Goal: Information Seeking & Learning: Learn about a topic

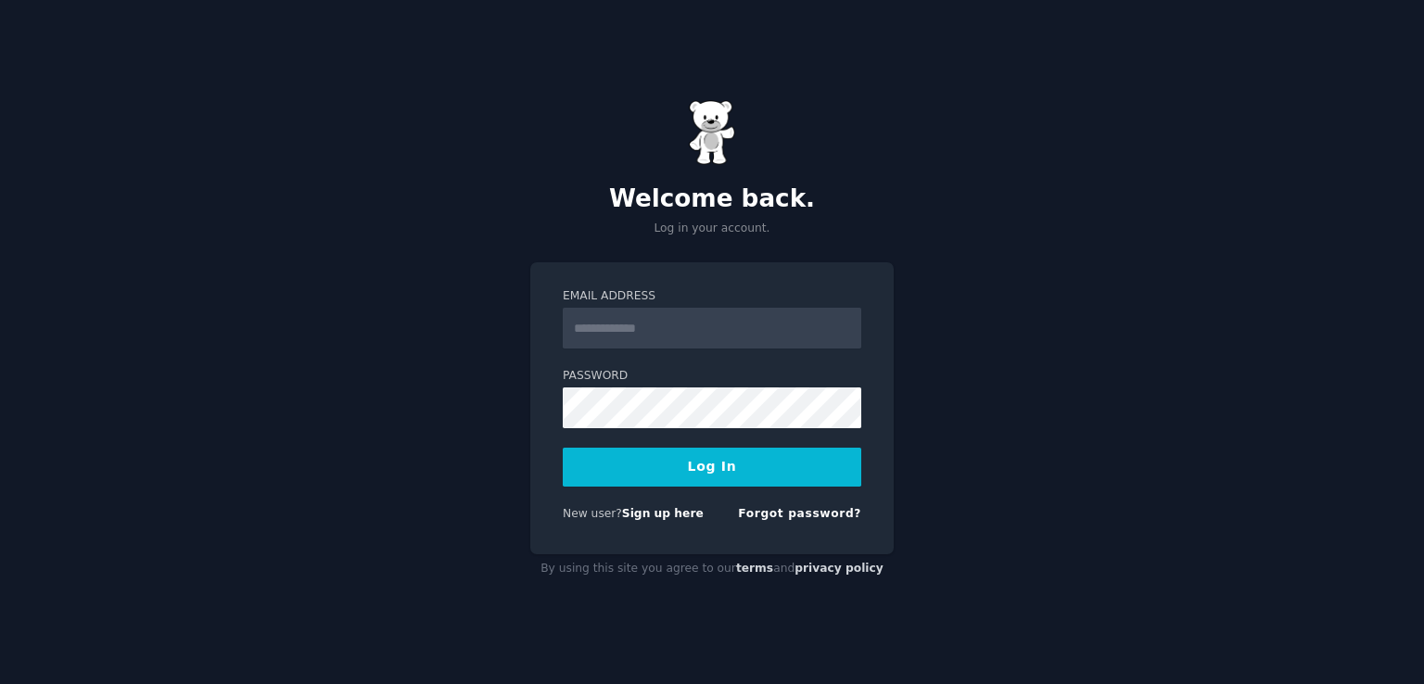
type input "**********"
click at [563, 448] on button "Log In" at bounding box center [712, 467] width 298 height 39
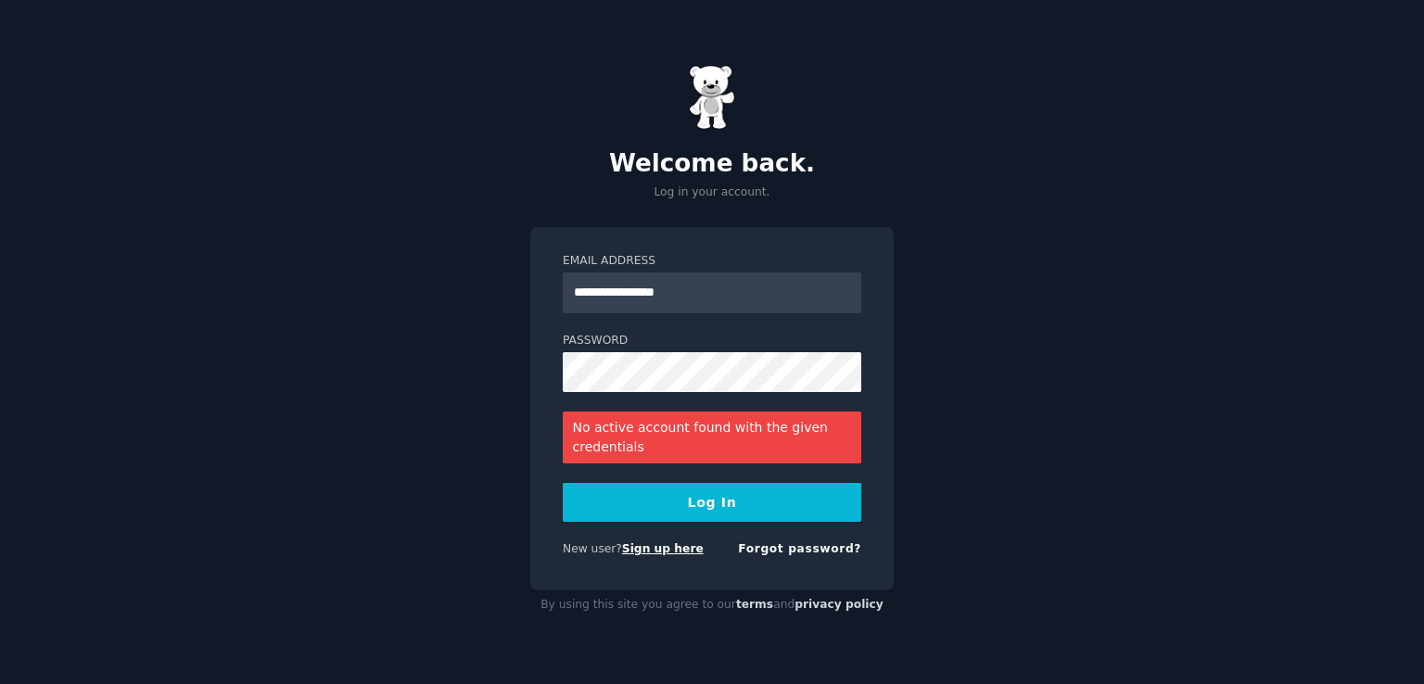
click at [684, 549] on link "Sign up here" at bounding box center [663, 548] width 82 height 13
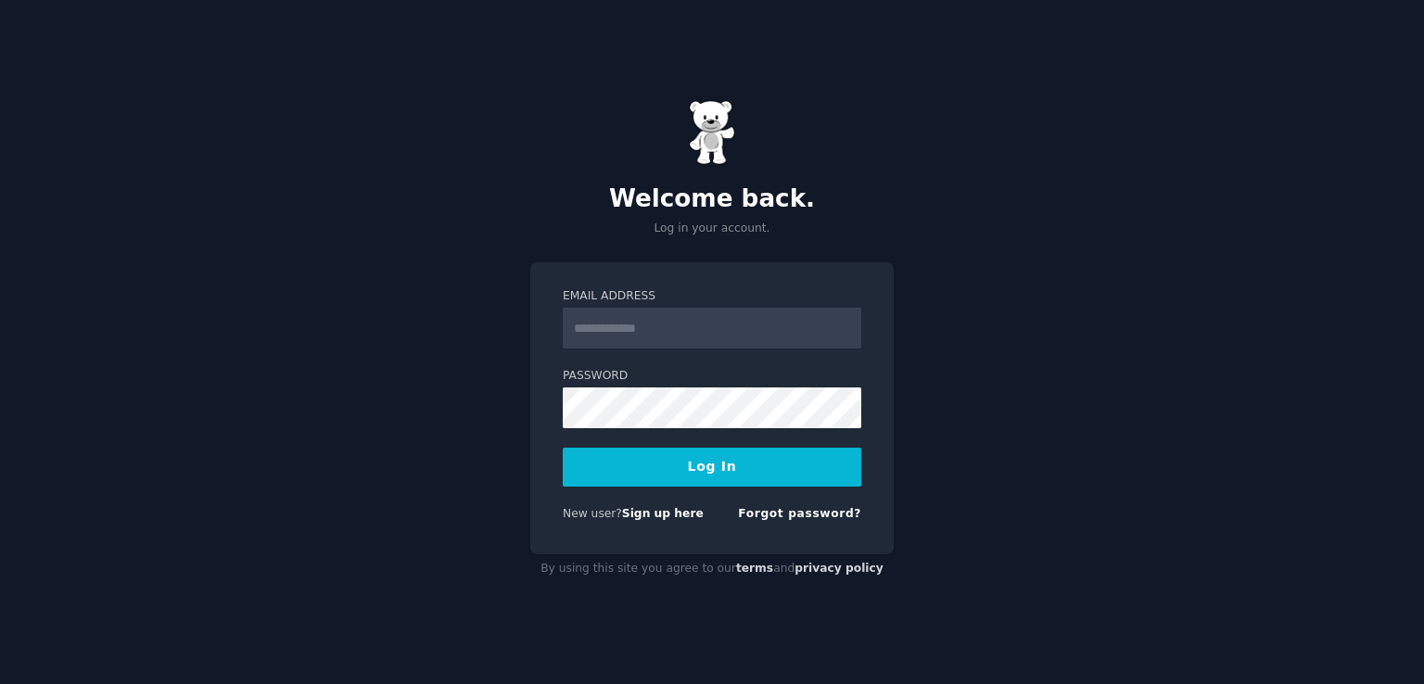
click at [709, 341] on input "Email Address" at bounding box center [712, 328] width 298 height 41
click at [725, 337] on input "Email Address" at bounding box center [712, 328] width 298 height 41
type input "**********"
click at [563, 448] on button "Log In" at bounding box center [712, 467] width 298 height 39
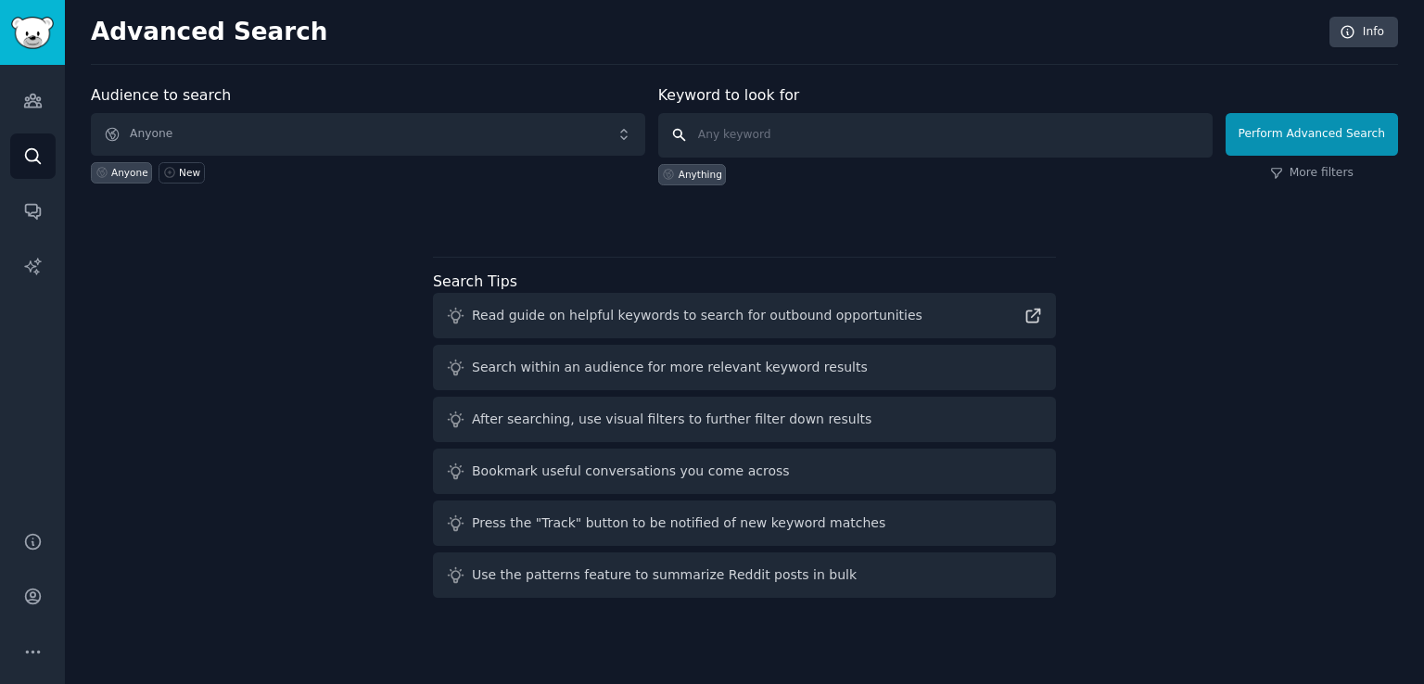
click at [793, 128] on input "text" at bounding box center [935, 135] width 554 height 44
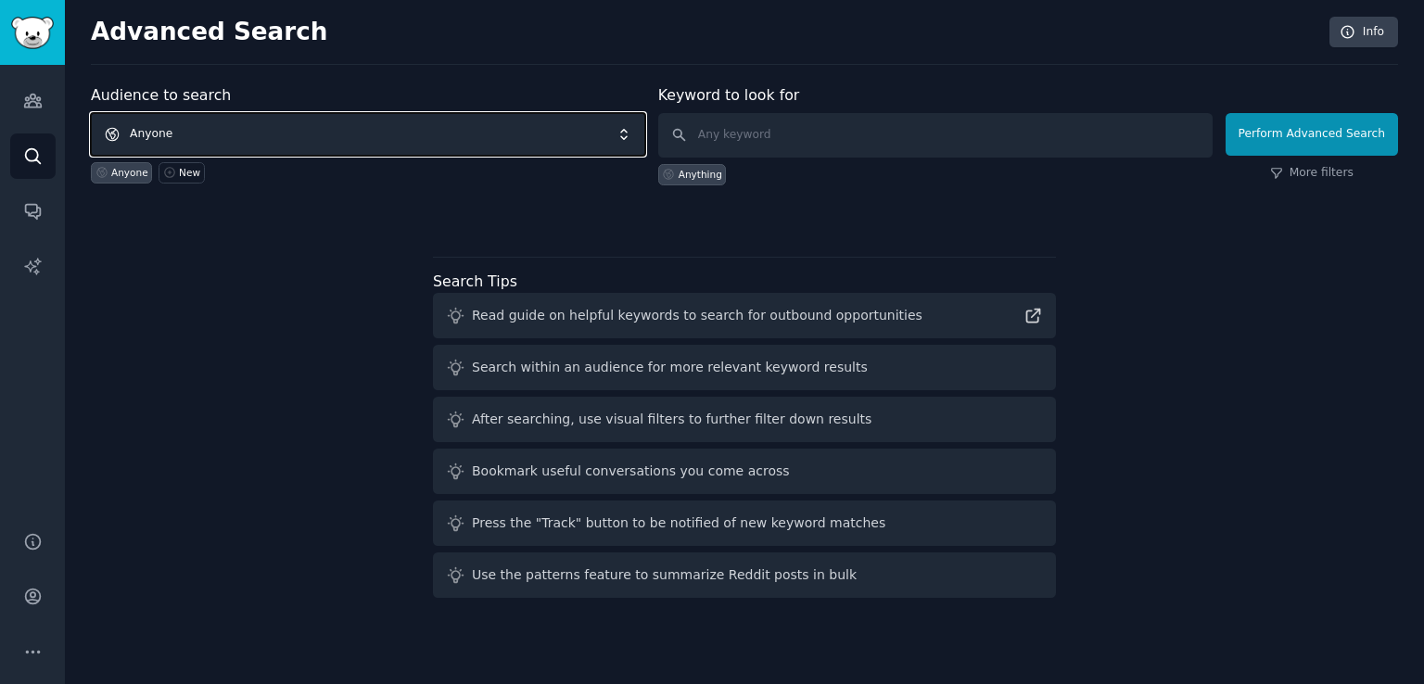
click at [344, 134] on span "Anyone" at bounding box center [368, 134] width 554 height 43
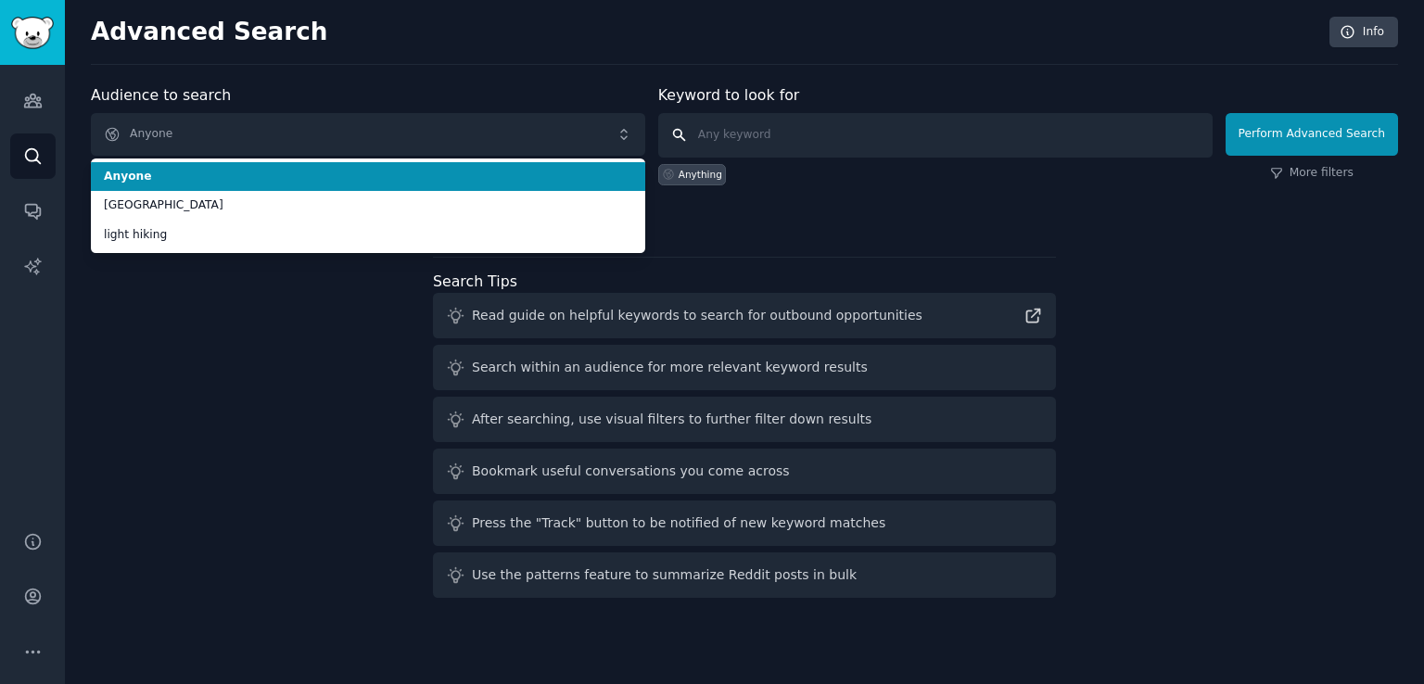
click at [680, 129] on input "text" at bounding box center [935, 135] width 554 height 44
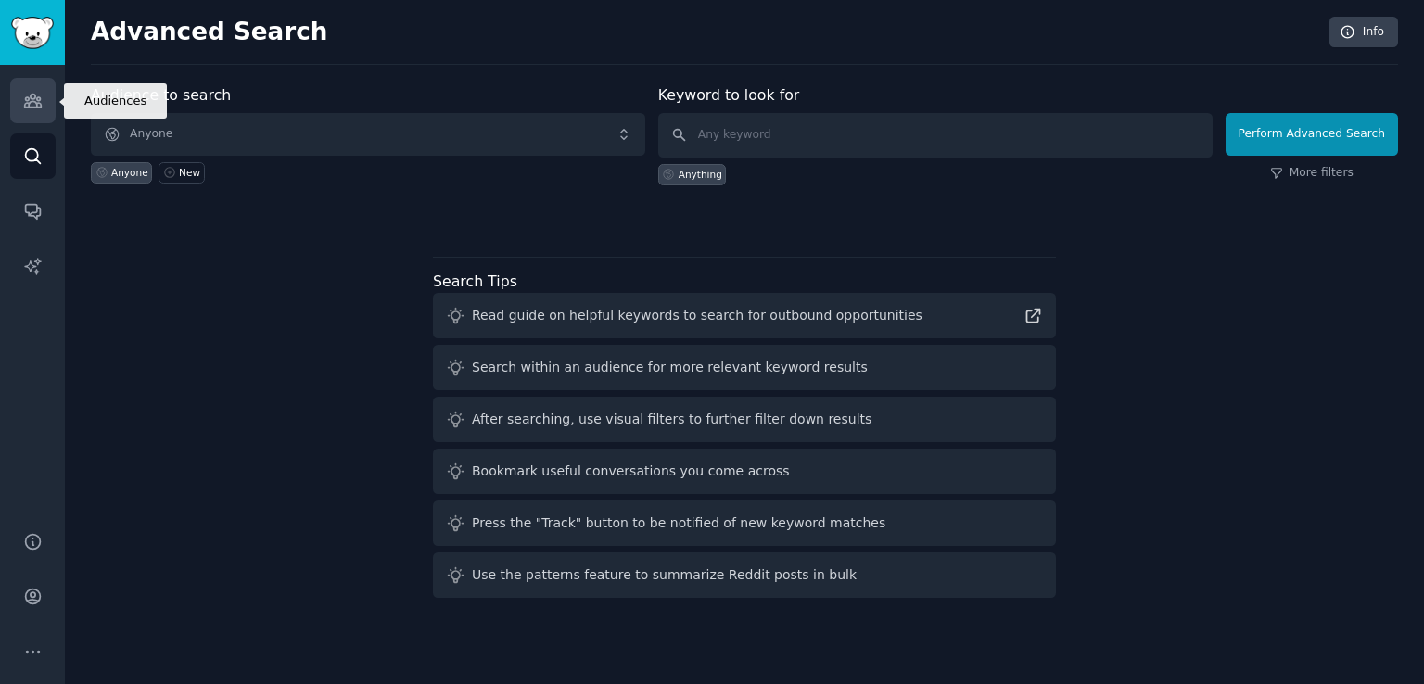
click at [30, 102] on icon "Sidebar" at bounding box center [32, 101] width 17 height 13
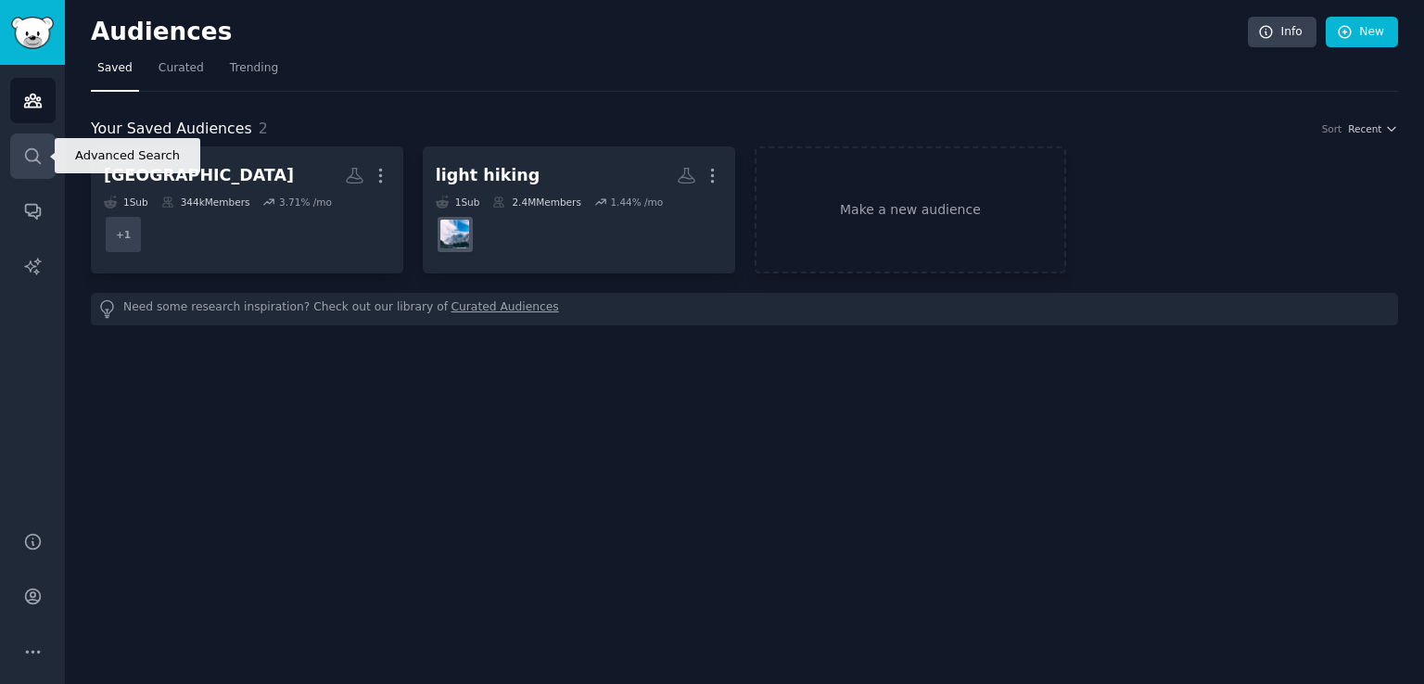
click at [30, 145] on link "Search" at bounding box center [32, 155] width 45 height 45
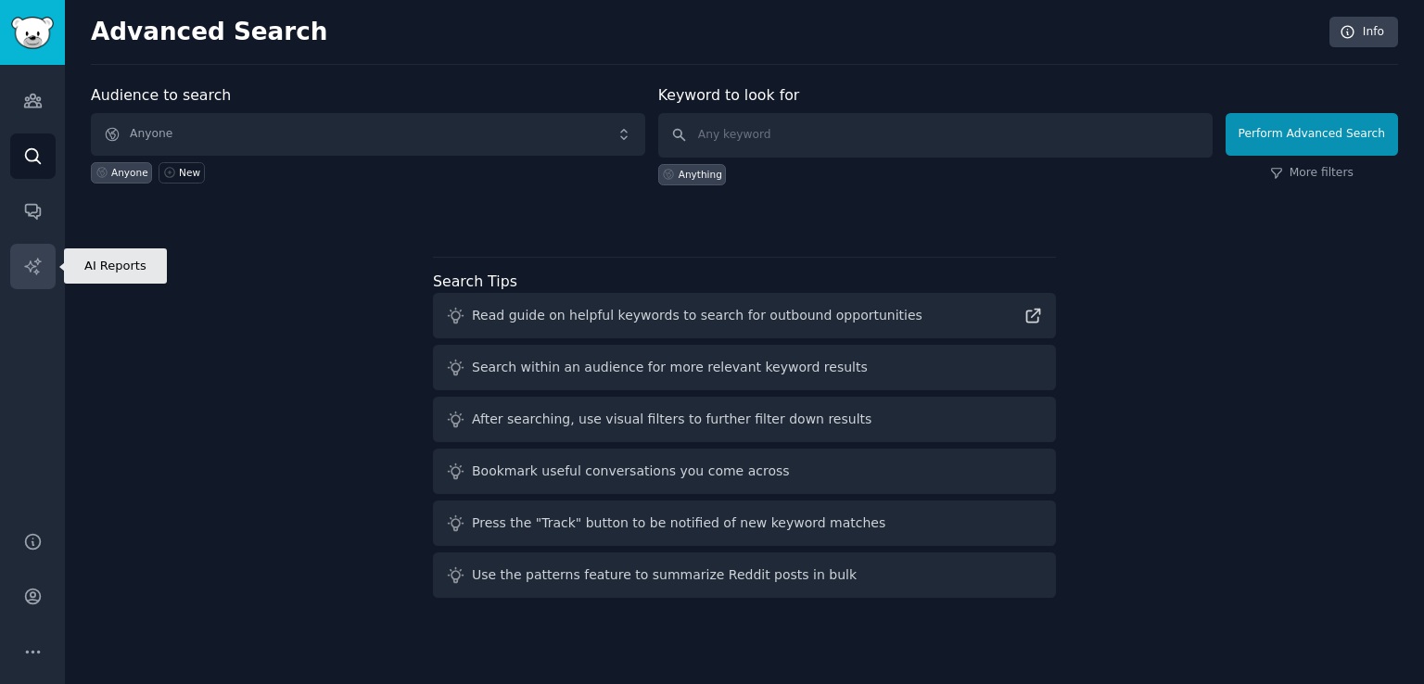
click at [30, 263] on icon "Sidebar" at bounding box center [32, 266] width 16 height 16
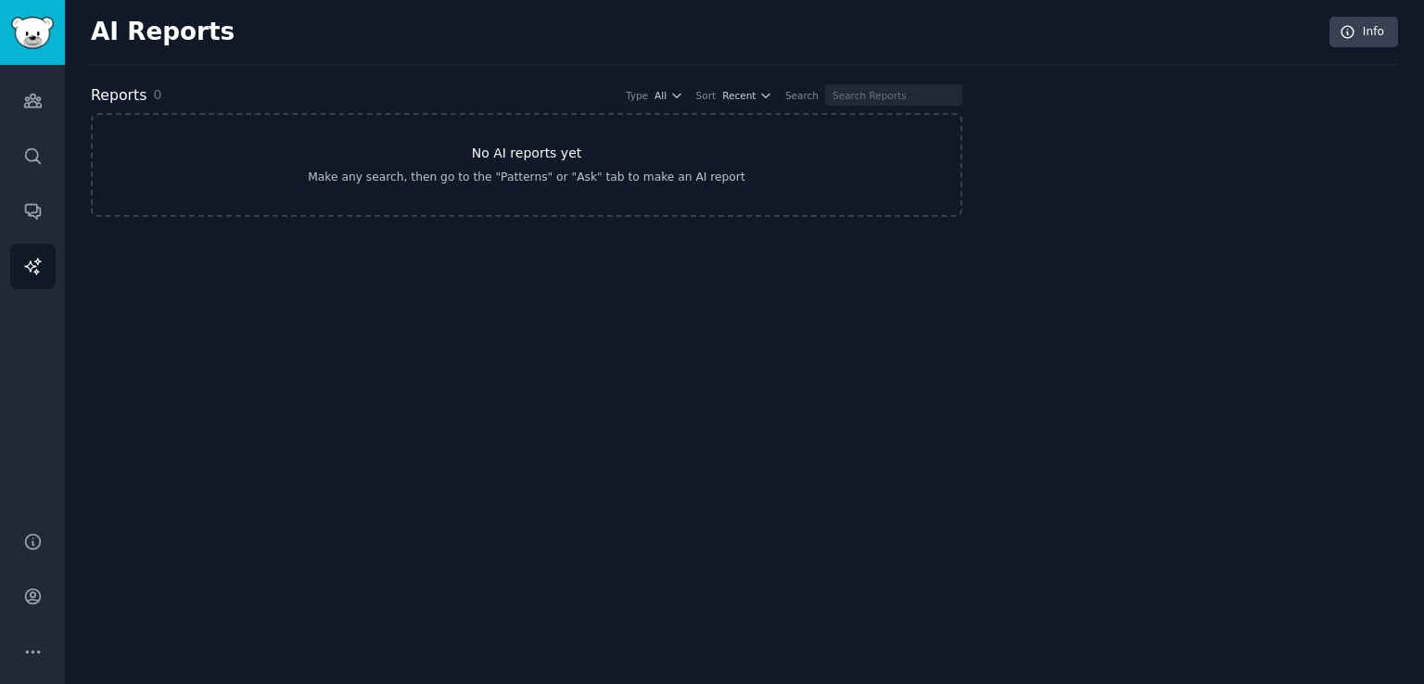
click at [465, 184] on div "Make any search, then go to the "Patterns" or "Ask" tab to make an AI report" at bounding box center [526, 178] width 437 height 17
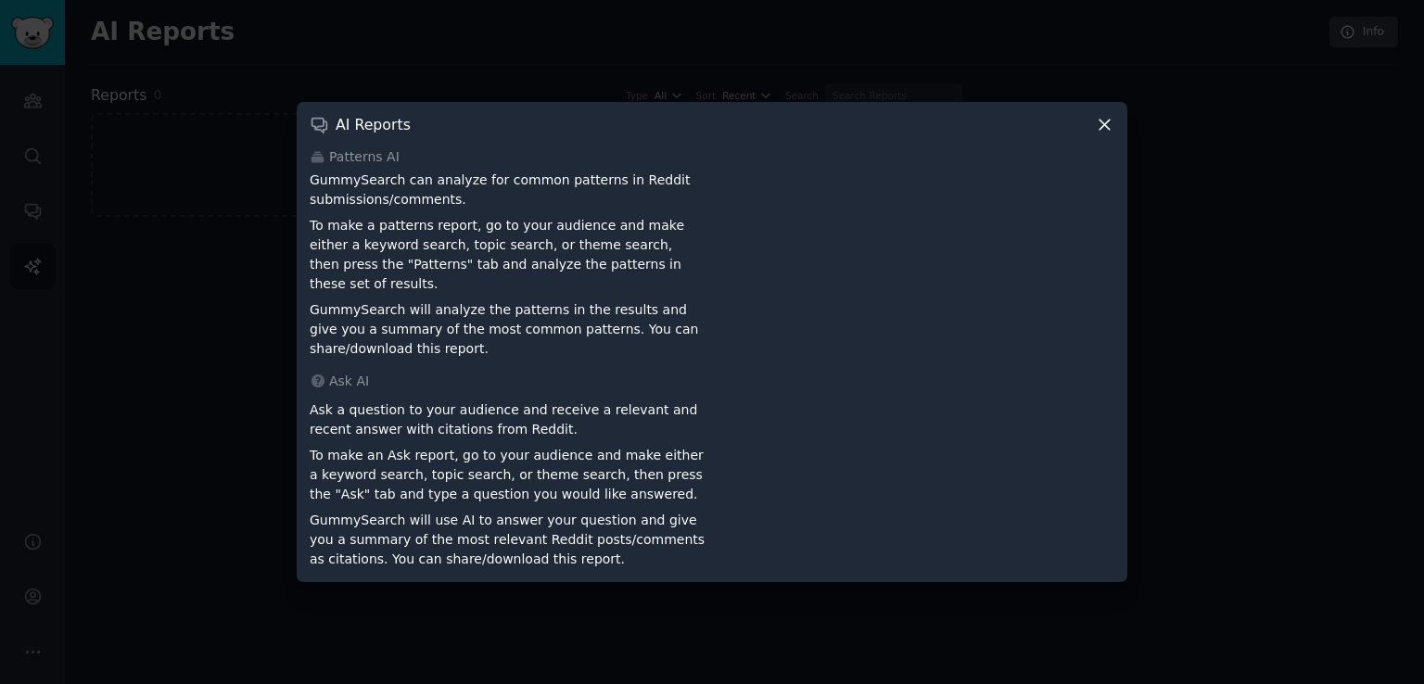
click at [1108, 124] on icon at bounding box center [1104, 124] width 19 height 19
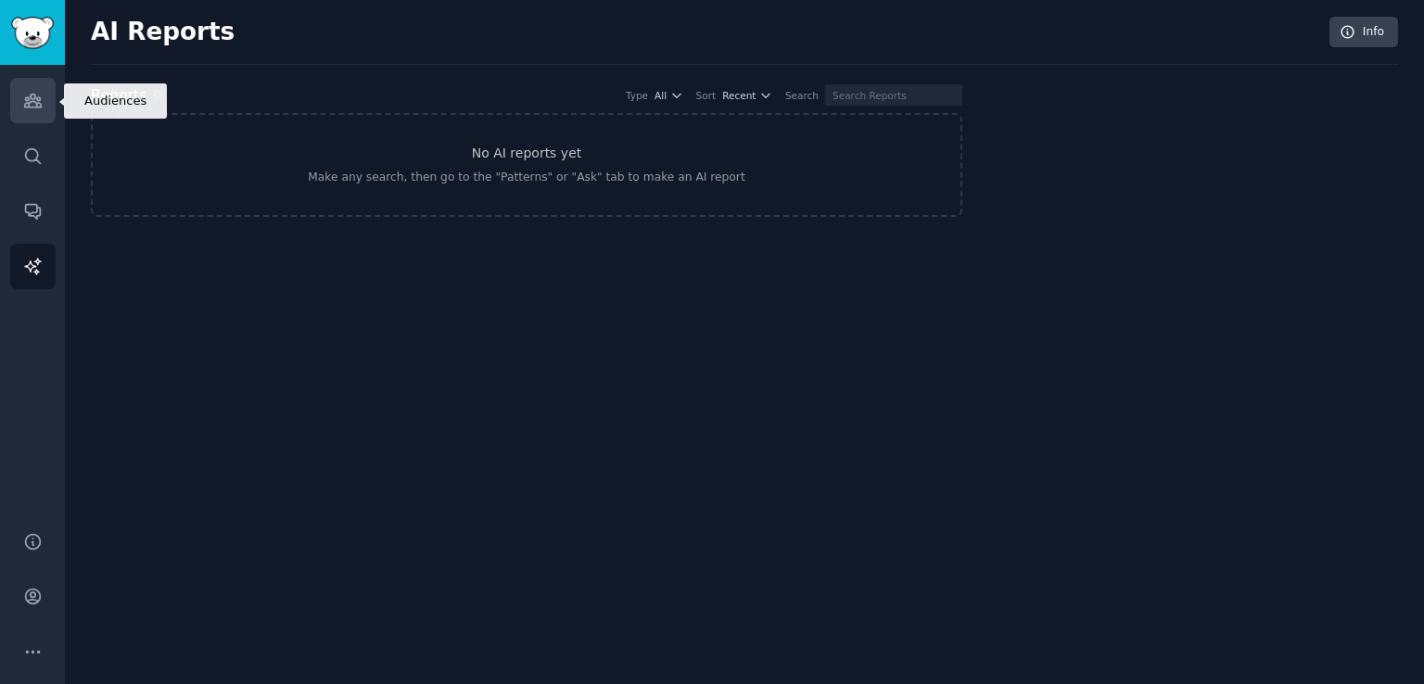
click at [29, 101] on icon "Sidebar" at bounding box center [32, 100] width 19 height 19
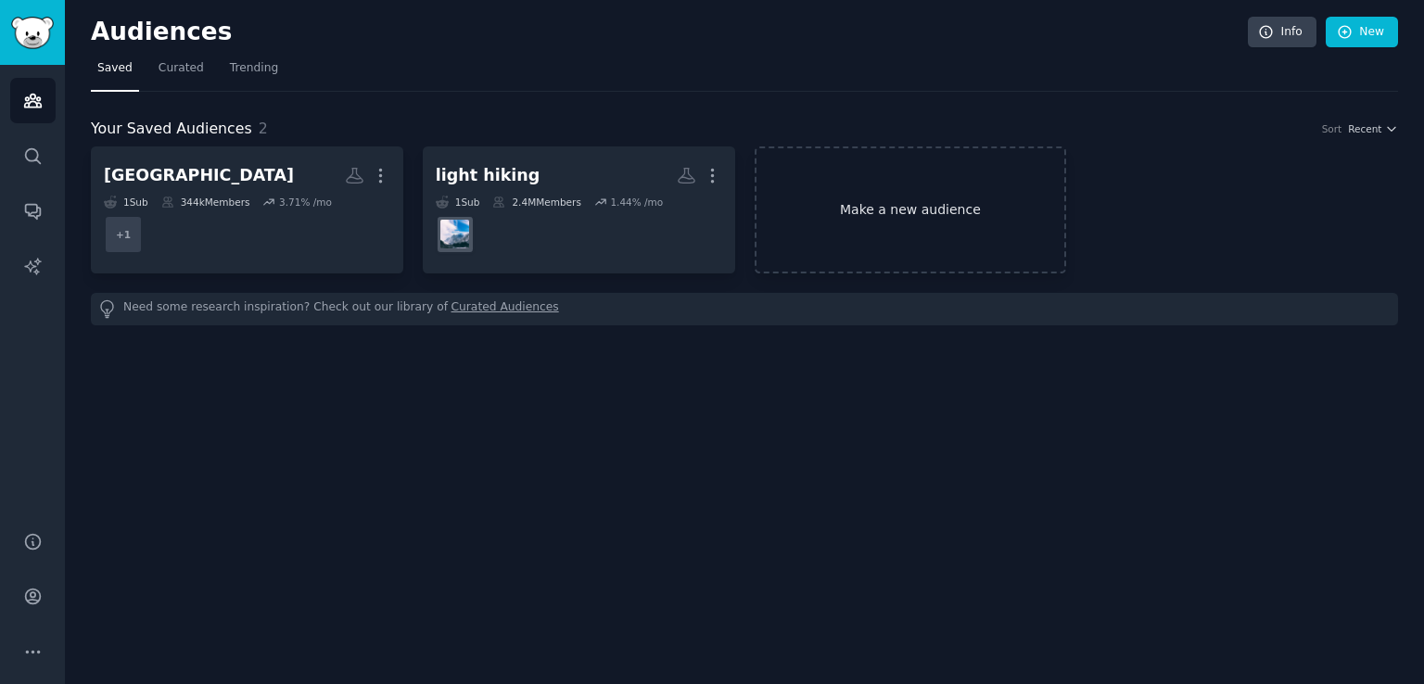
click at [962, 220] on link "Make a new audience" at bounding box center [910, 209] width 312 height 127
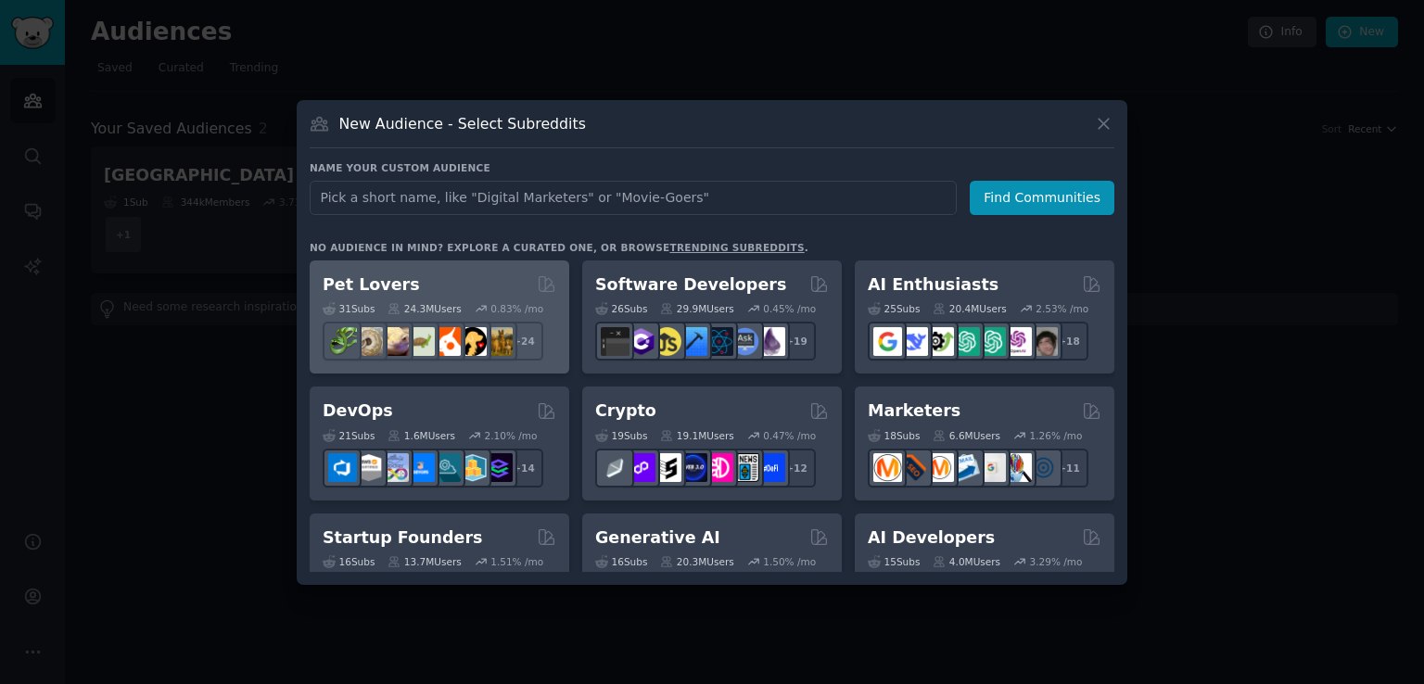
click at [508, 272] on div "Pet Lovers 31 Sub s 24.3M Users 0.83 % /mo + 24" at bounding box center [439, 317] width 259 height 114
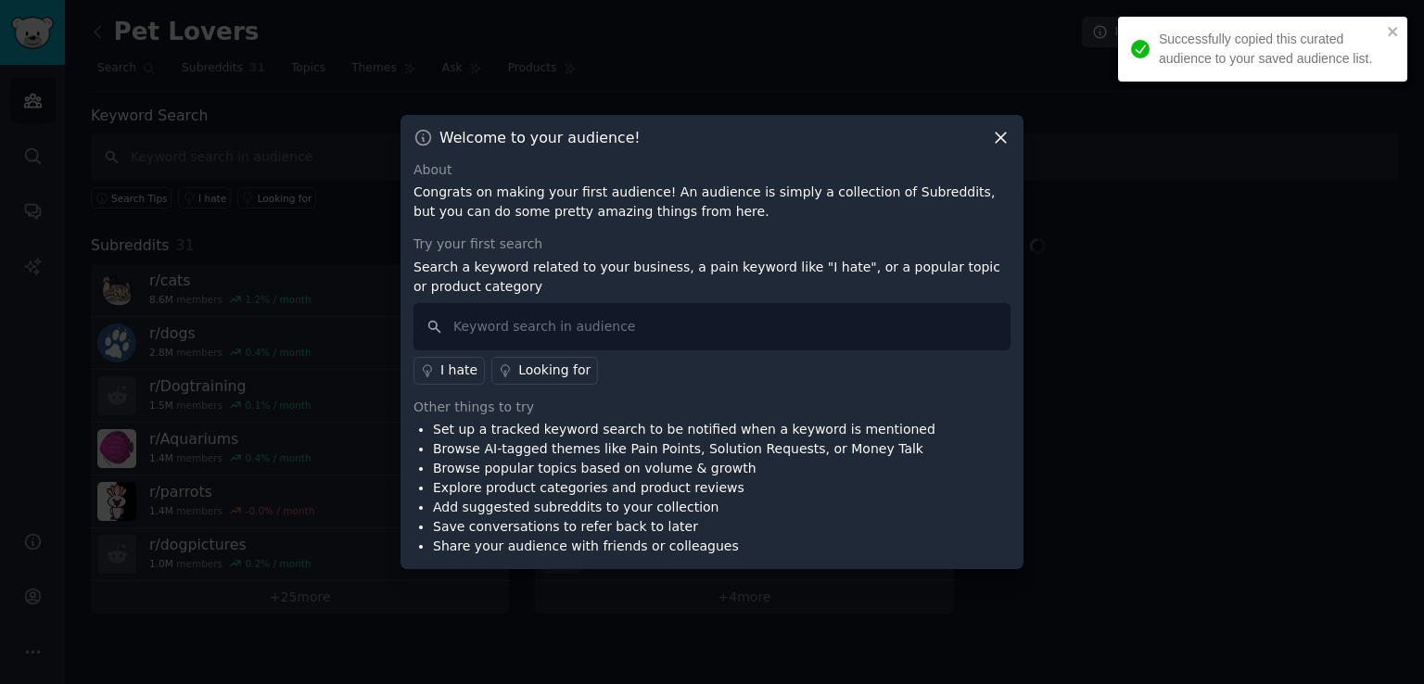
click at [992, 141] on icon at bounding box center [1000, 137] width 19 height 19
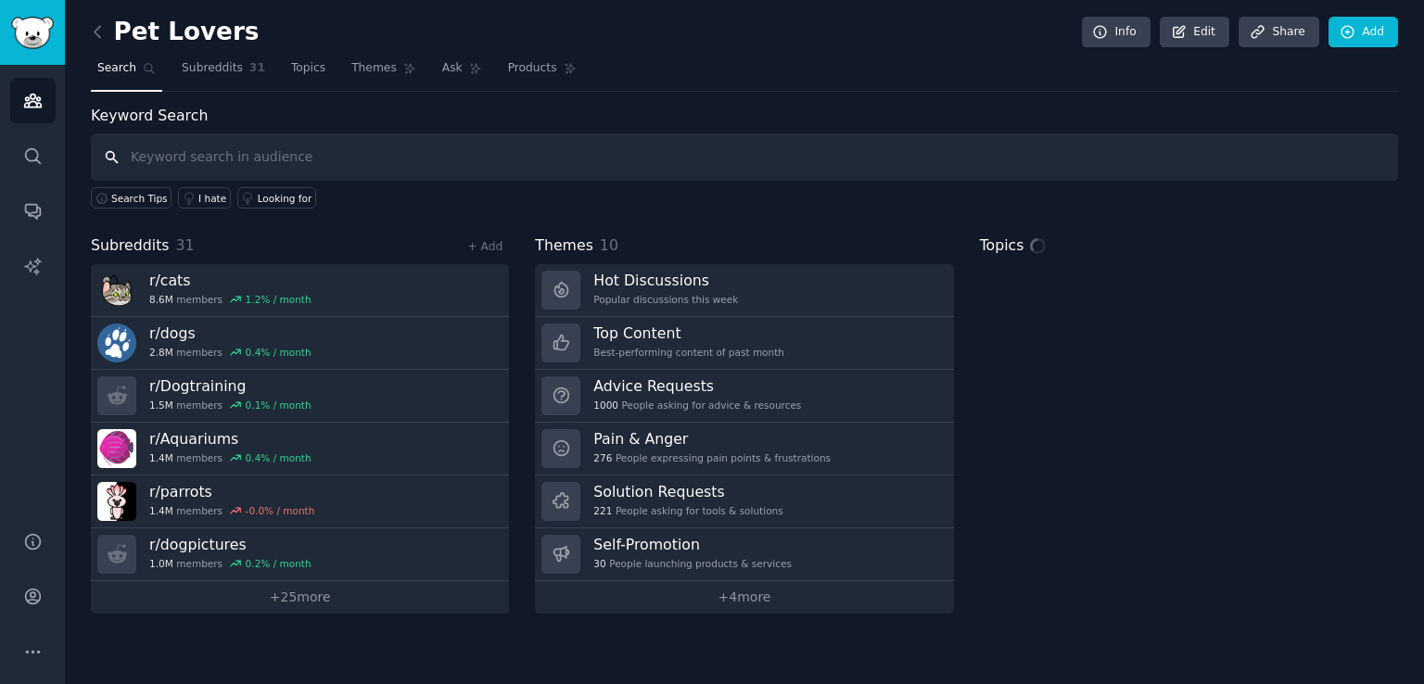
click at [251, 158] on input "text" at bounding box center [744, 156] width 1307 height 47
click at [356, 60] on span "Themes" at bounding box center [373, 68] width 45 height 17
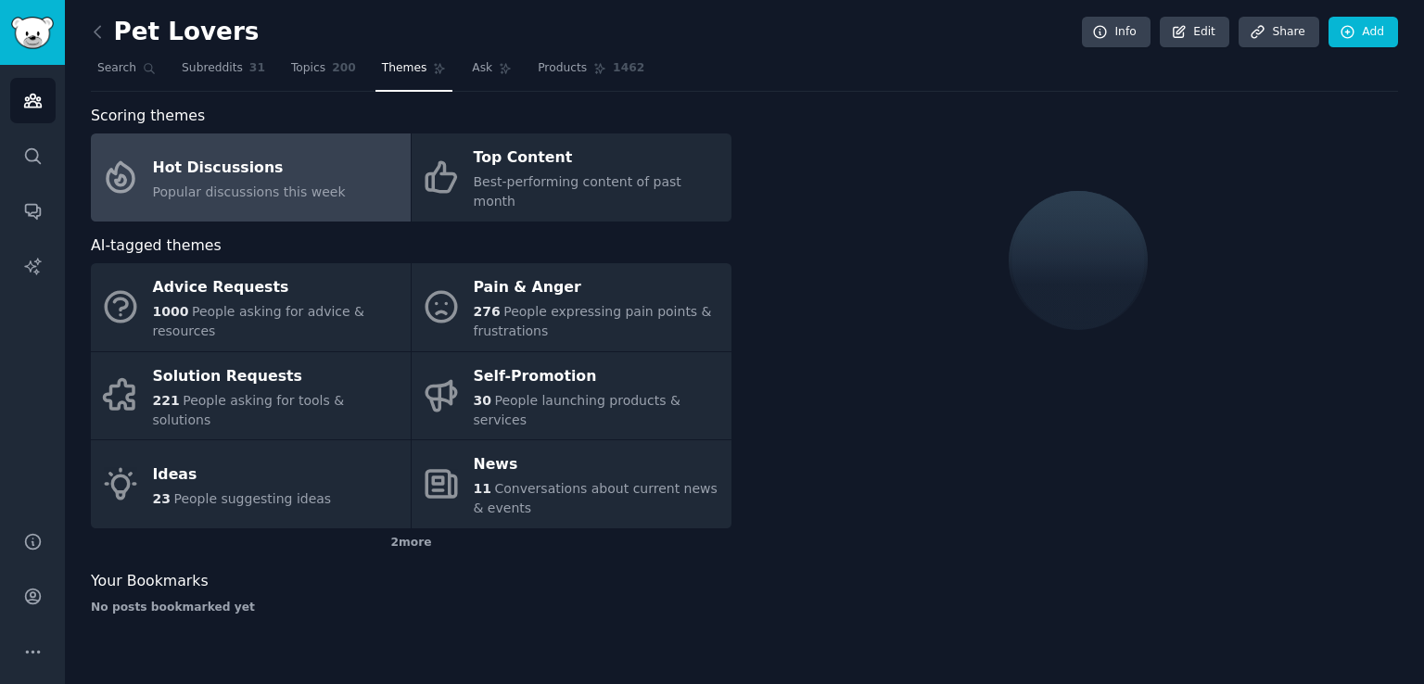
click at [288, 168] on div "Hot Discussions" at bounding box center [249, 168] width 193 height 30
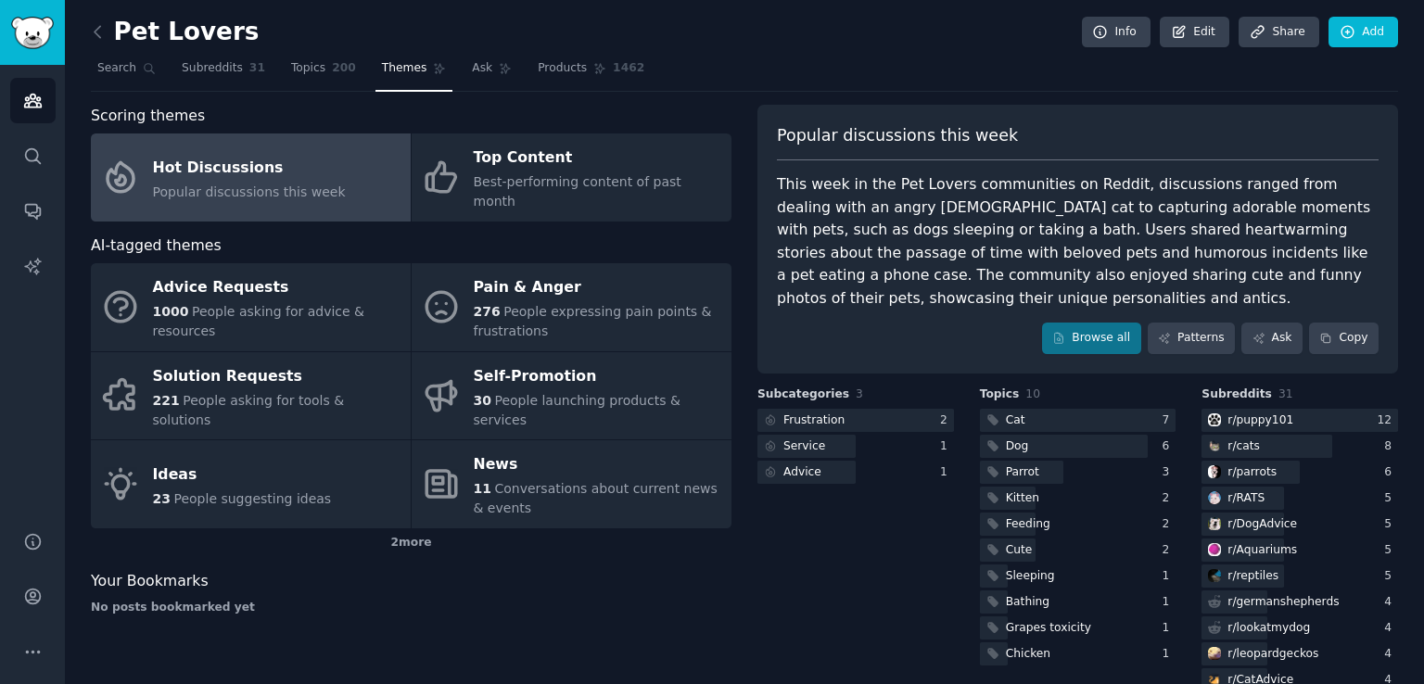
click at [288, 168] on div "Hot Discussions" at bounding box center [249, 168] width 193 height 30
click at [465, 77] on link "Ask" at bounding box center [491, 73] width 53 height 38
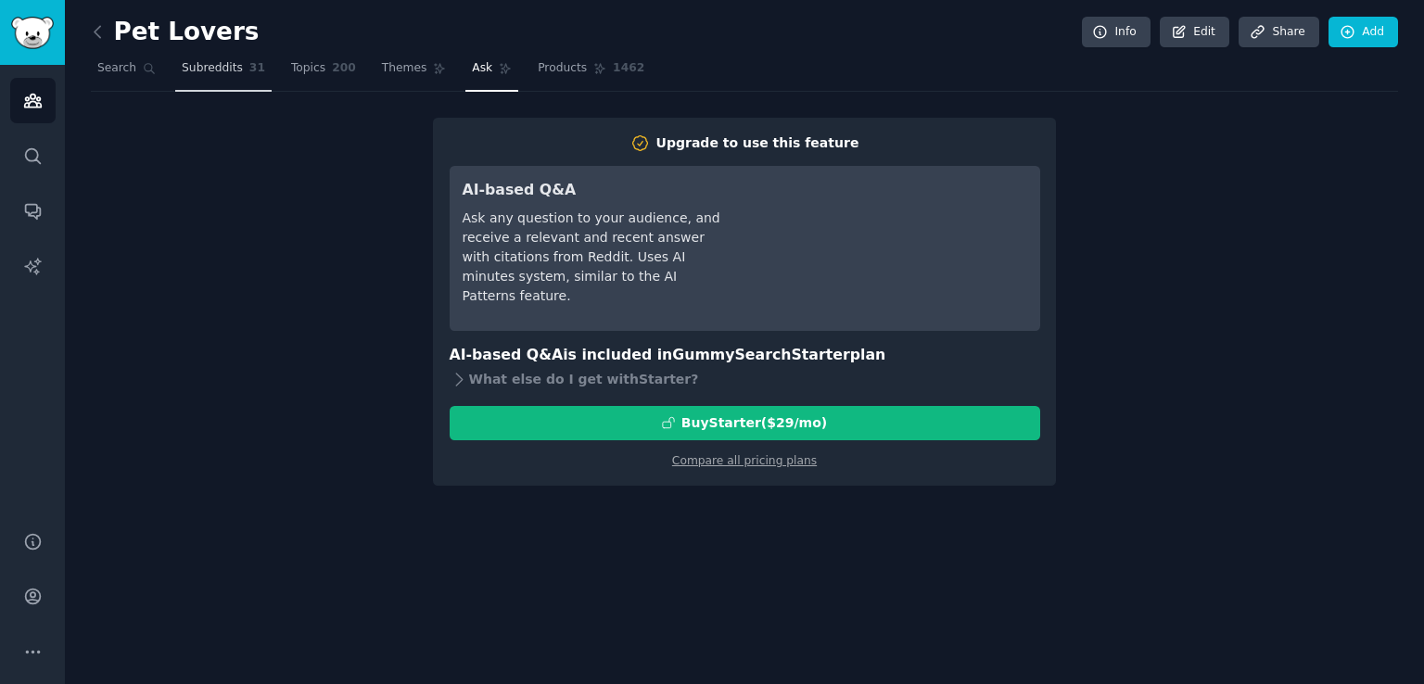
click at [205, 64] on span "Subreddits" at bounding box center [212, 68] width 61 height 17
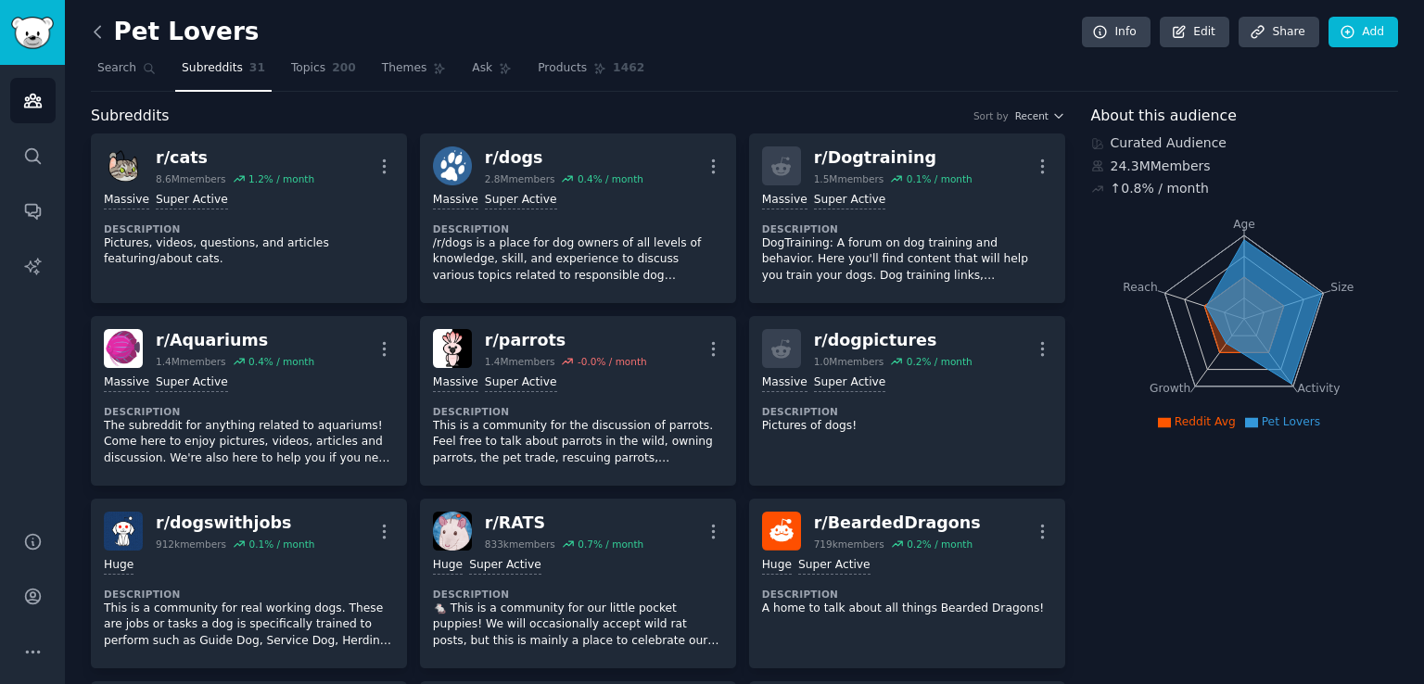
click at [96, 34] on icon at bounding box center [98, 31] width 6 height 11
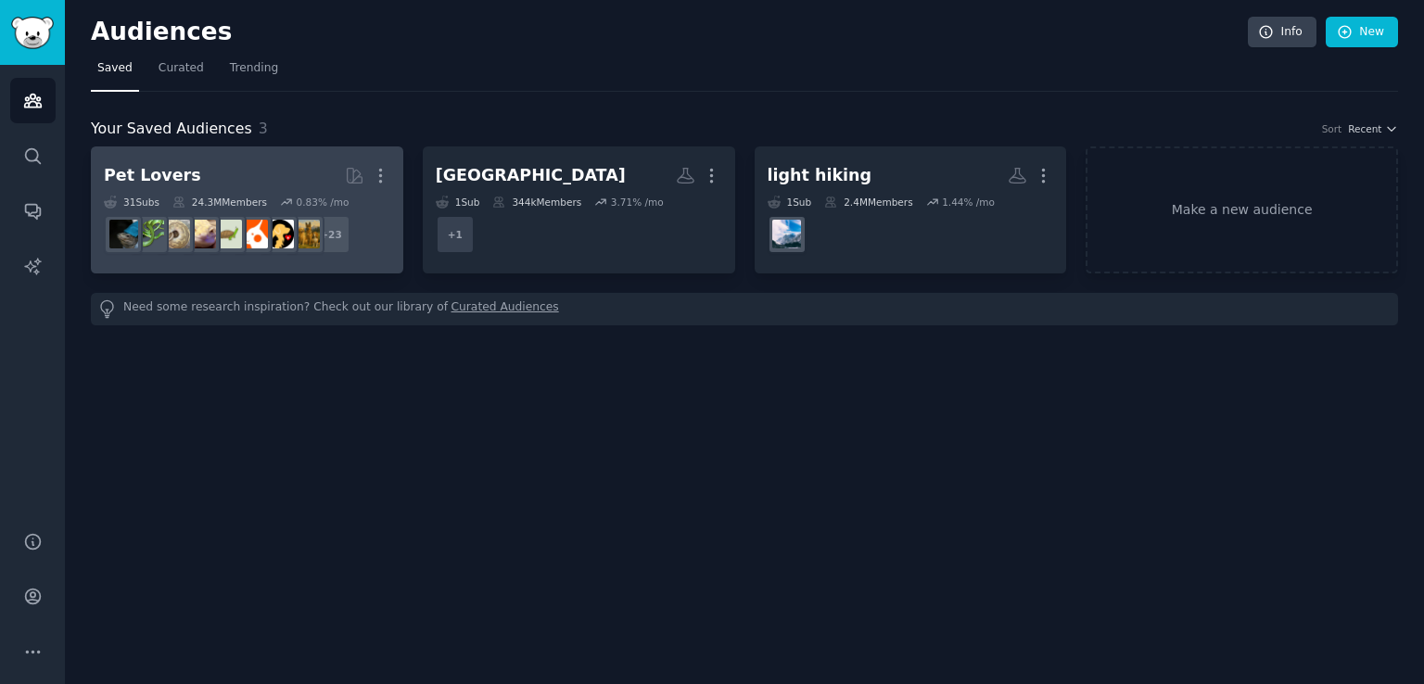
click at [288, 168] on h2 "Pet Lovers Curated by GummySearch More" at bounding box center [247, 175] width 286 height 32
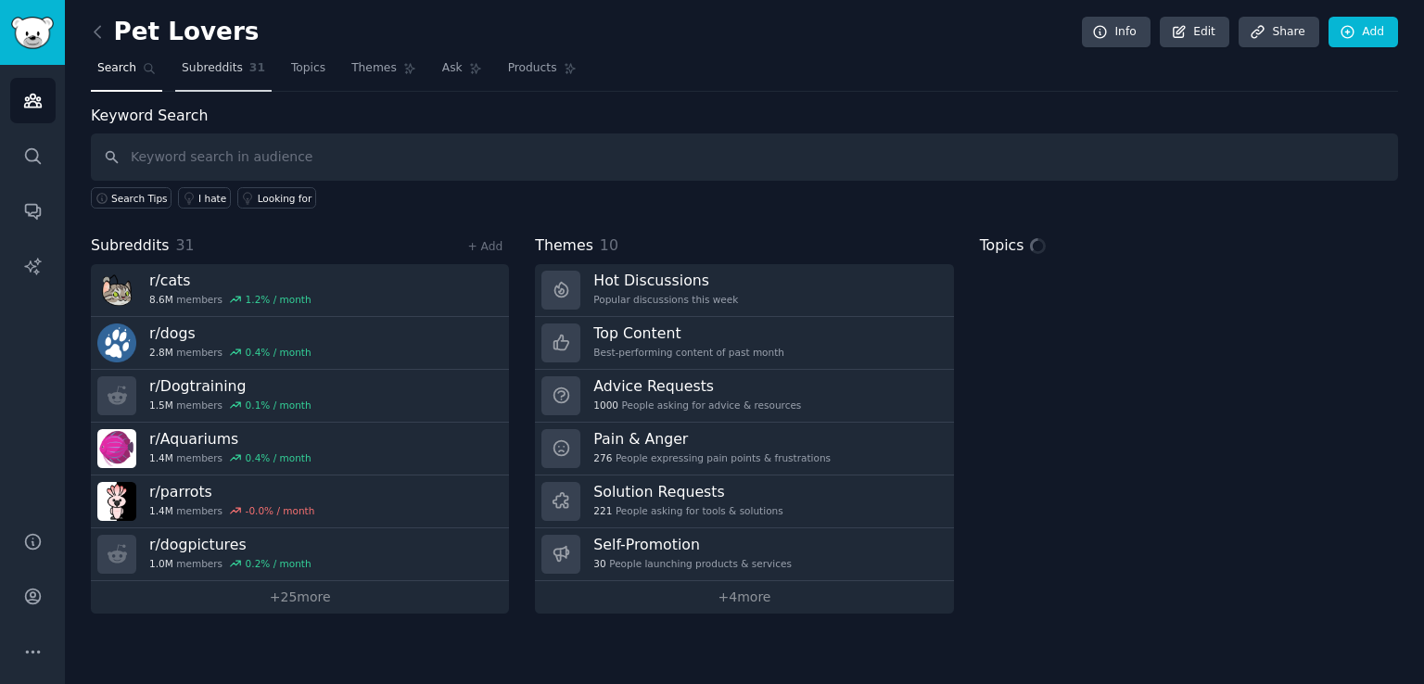
click at [232, 76] on link "Subreddits 31" at bounding box center [223, 73] width 96 height 38
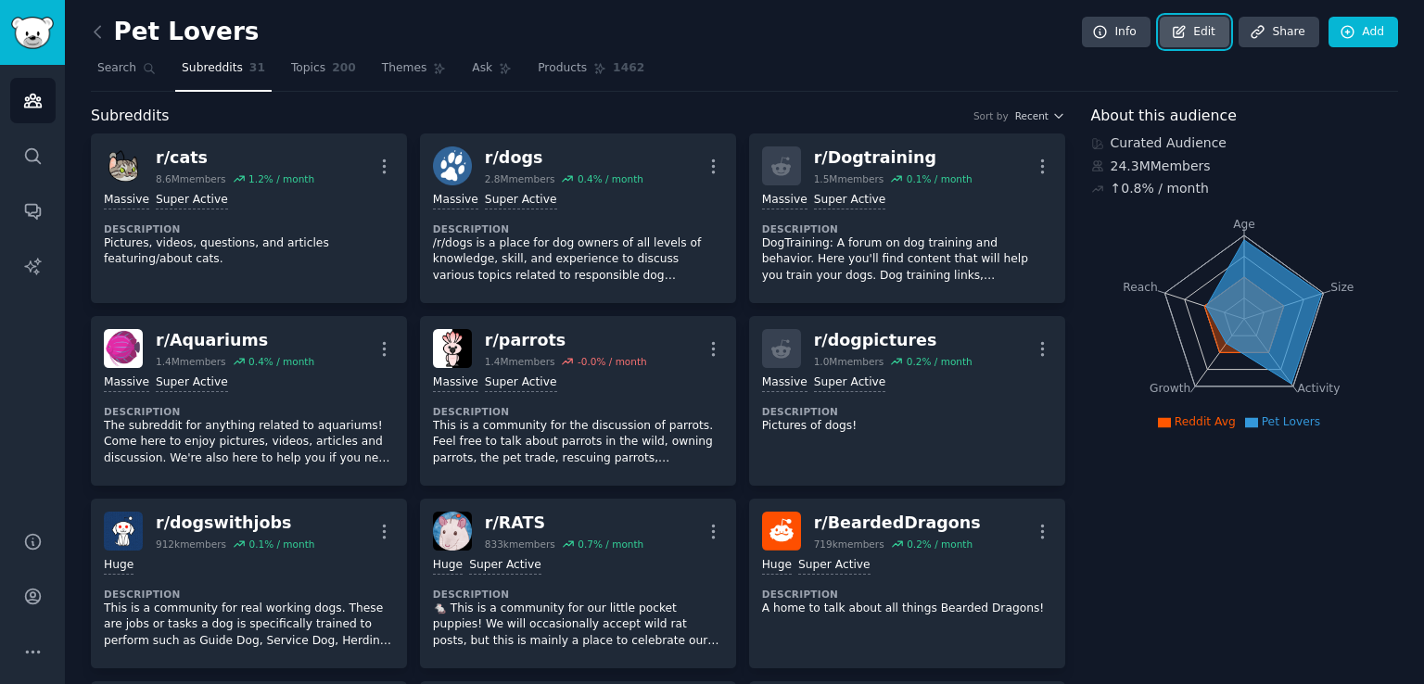
click at [1171, 28] on icon at bounding box center [1179, 32] width 17 height 17
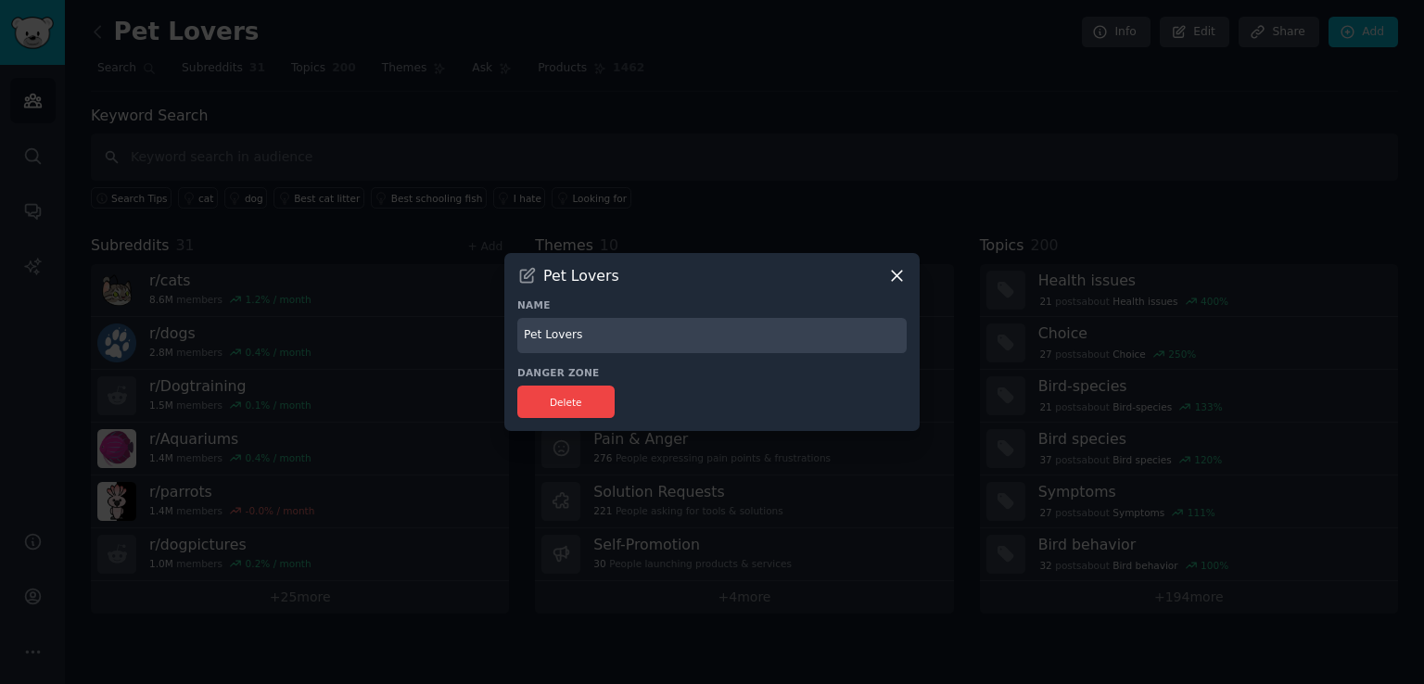
click at [896, 270] on icon at bounding box center [896, 275] width 19 height 19
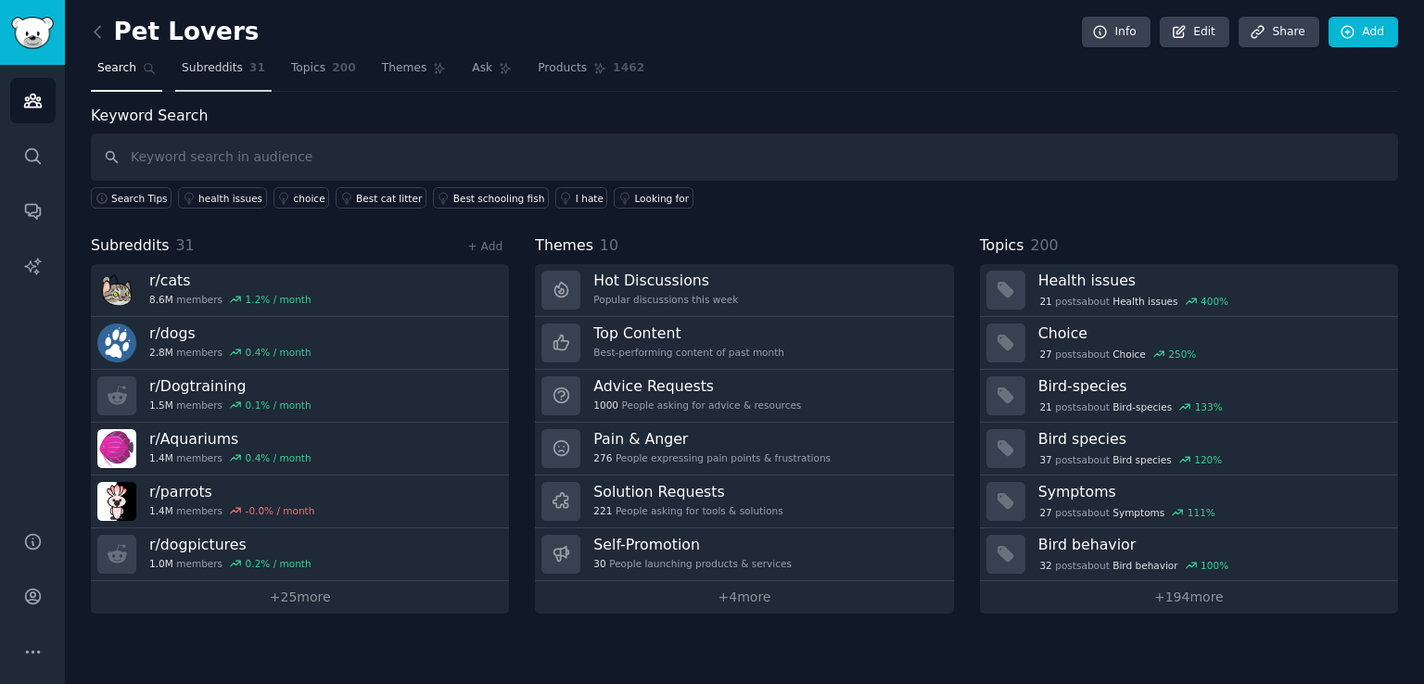
click at [231, 73] on span "Subreddits" at bounding box center [212, 68] width 61 height 17
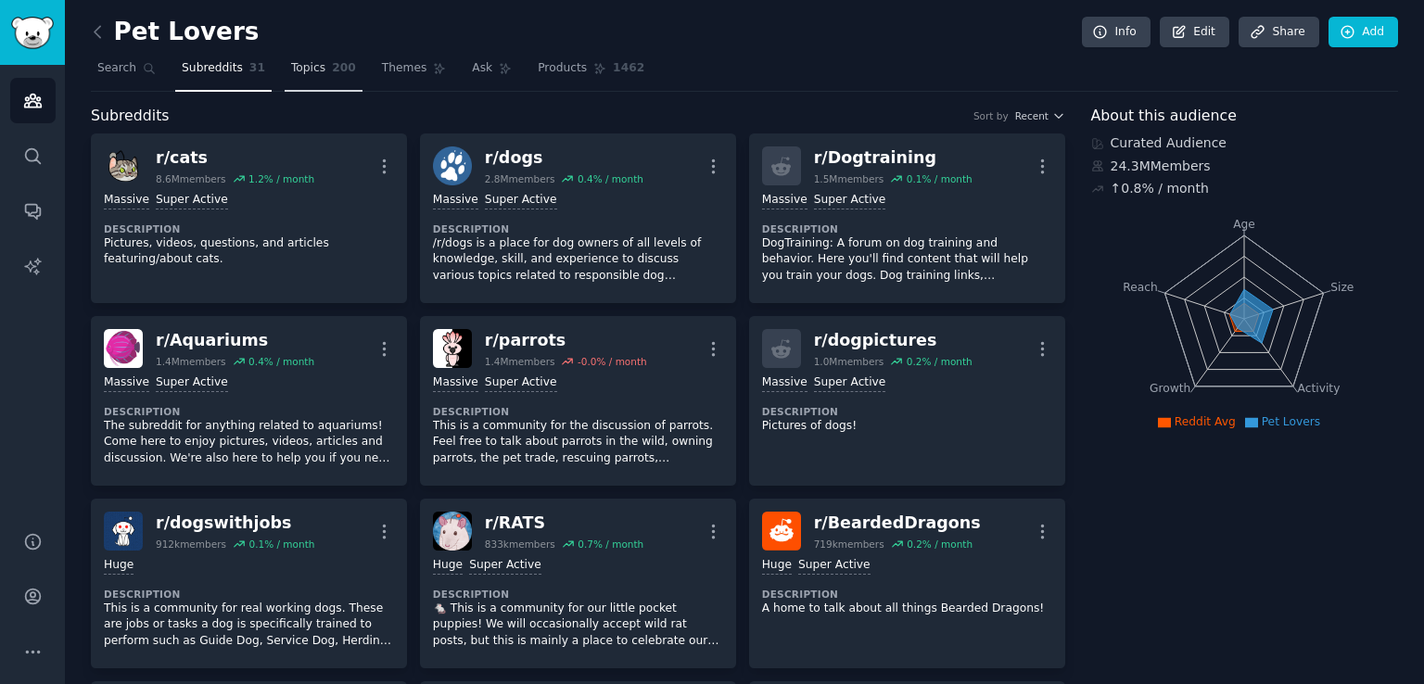
click at [313, 71] on span "Topics" at bounding box center [308, 68] width 34 height 17
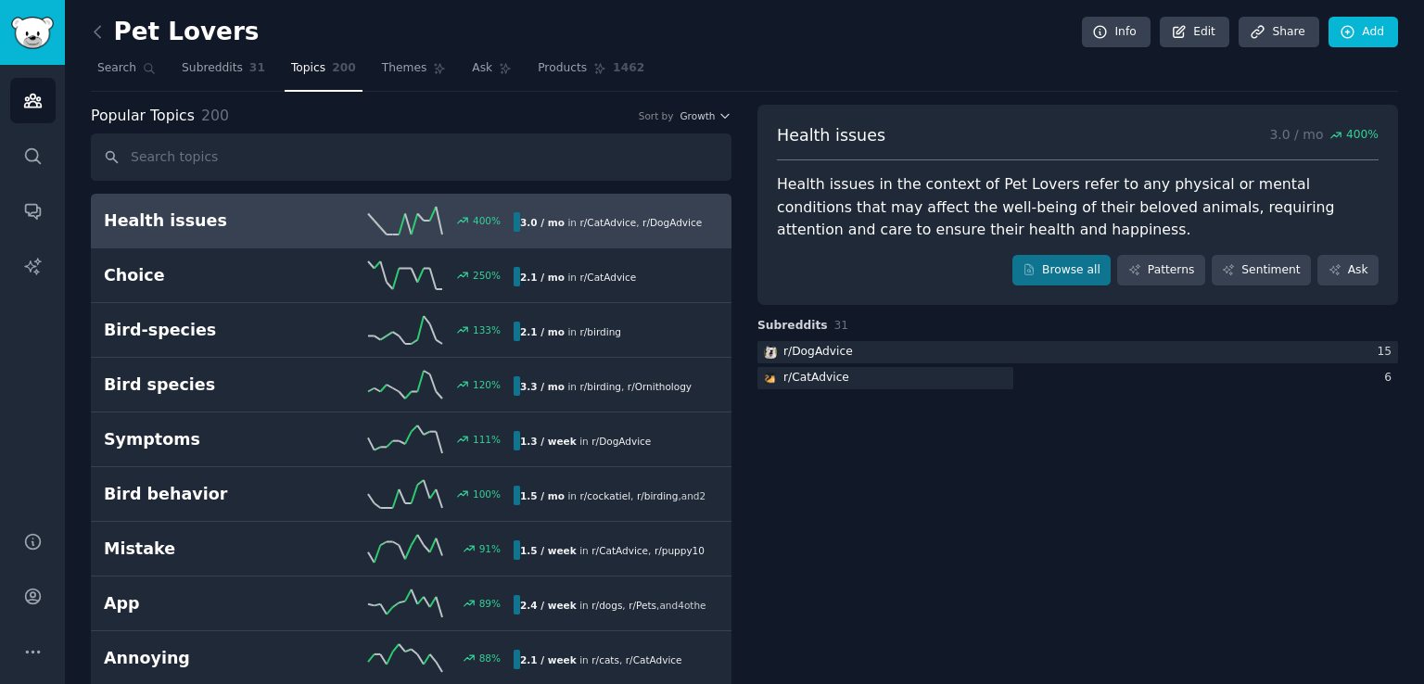
click at [380, 155] on input "text" at bounding box center [411, 156] width 640 height 47
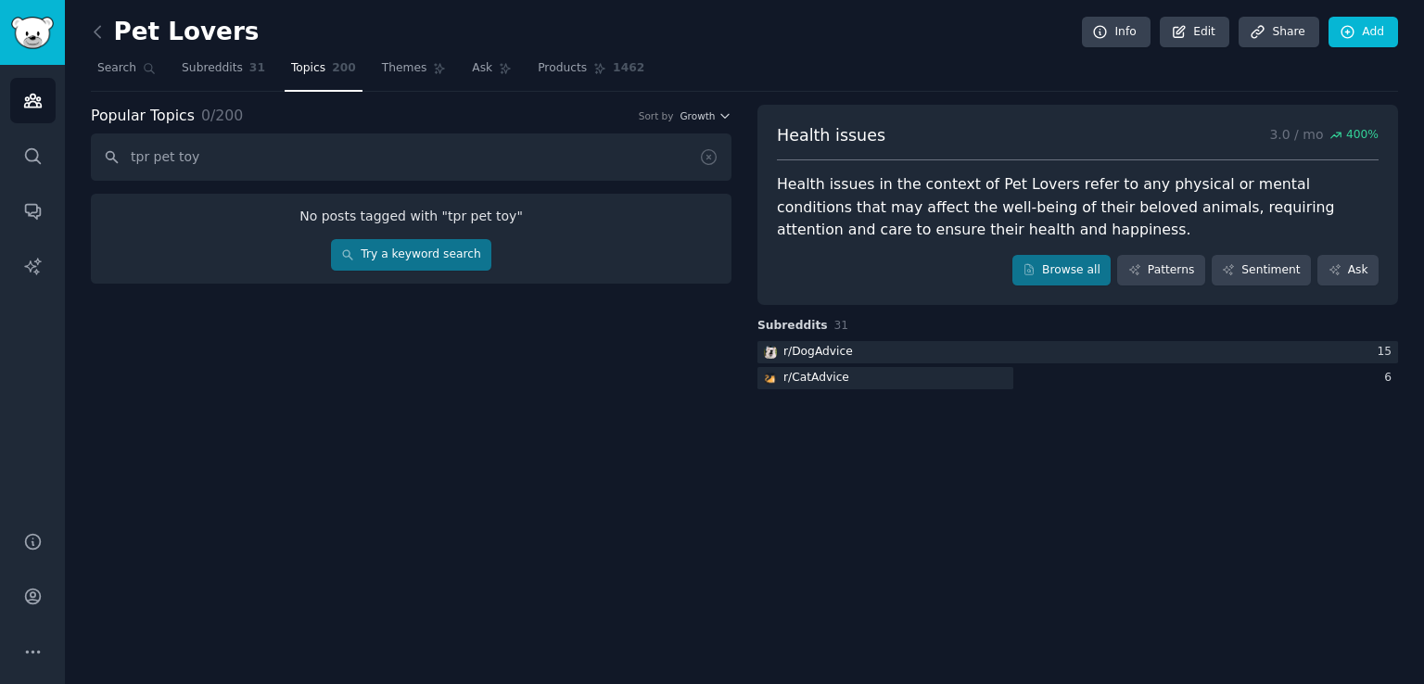
type input "tpr pet toy"
click at [426, 251] on link "Try a keyword search" at bounding box center [411, 255] width 160 height 32
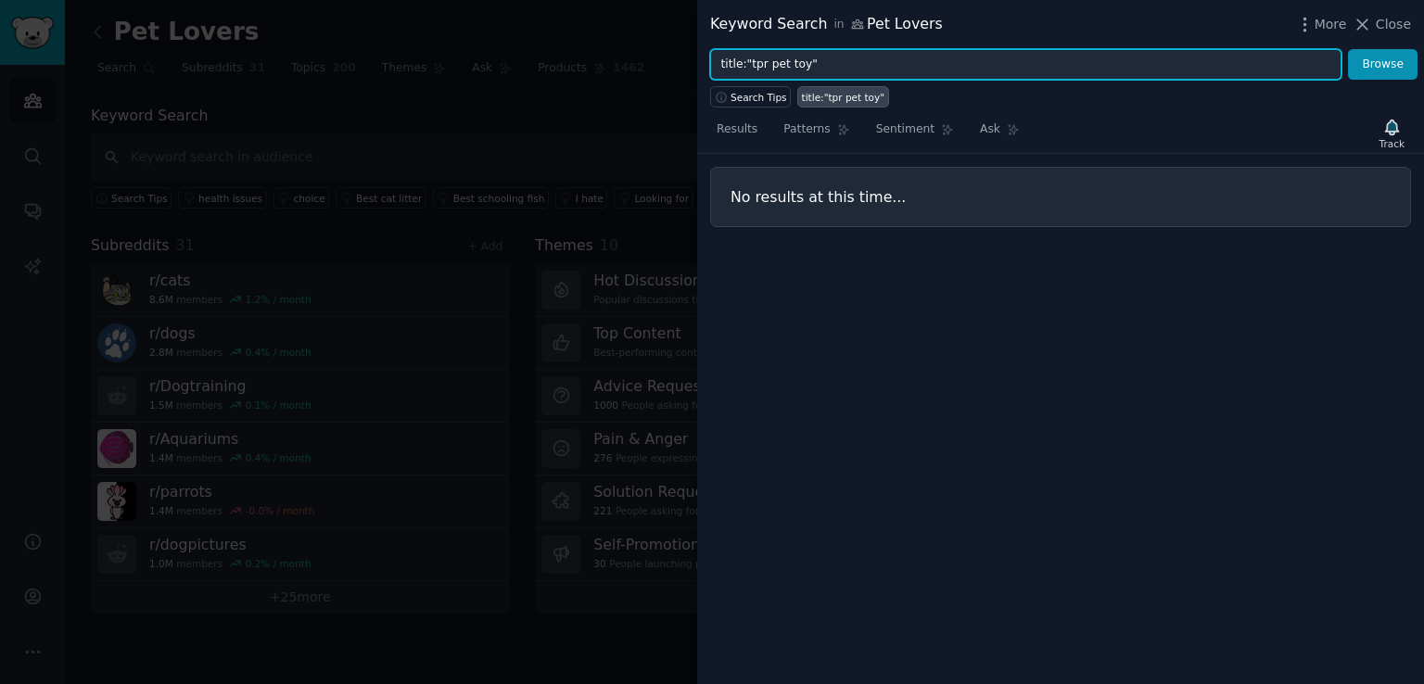
click at [1023, 55] on input "title:"tpr pet toy"" at bounding box center [1025, 65] width 631 height 32
drag, startPoint x: 745, startPoint y: 64, endPoint x: 810, endPoint y: 64, distance: 64.9
click at [810, 64] on input "title:"tpr" at bounding box center [1025, 65] width 631 height 32
type input "title:"tpr"
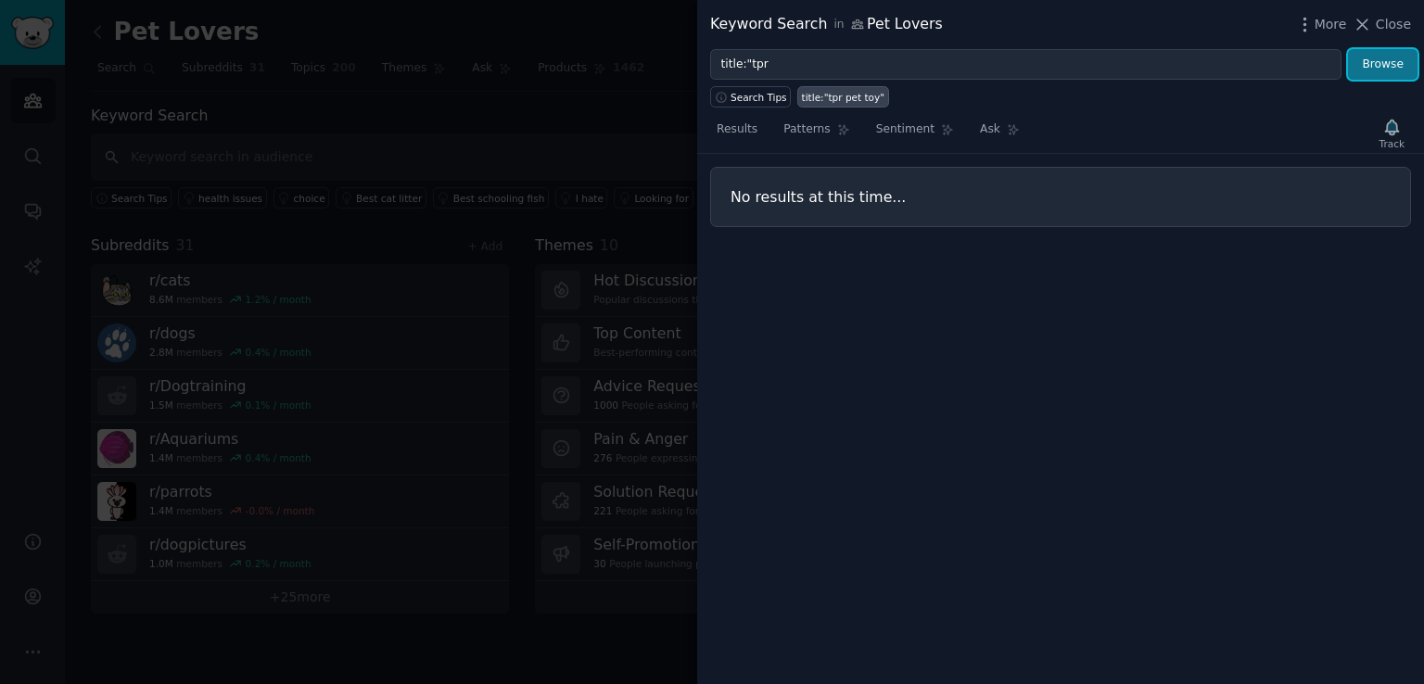
click at [1388, 72] on button "Browse" at bounding box center [1383, 65] width 70 height 32
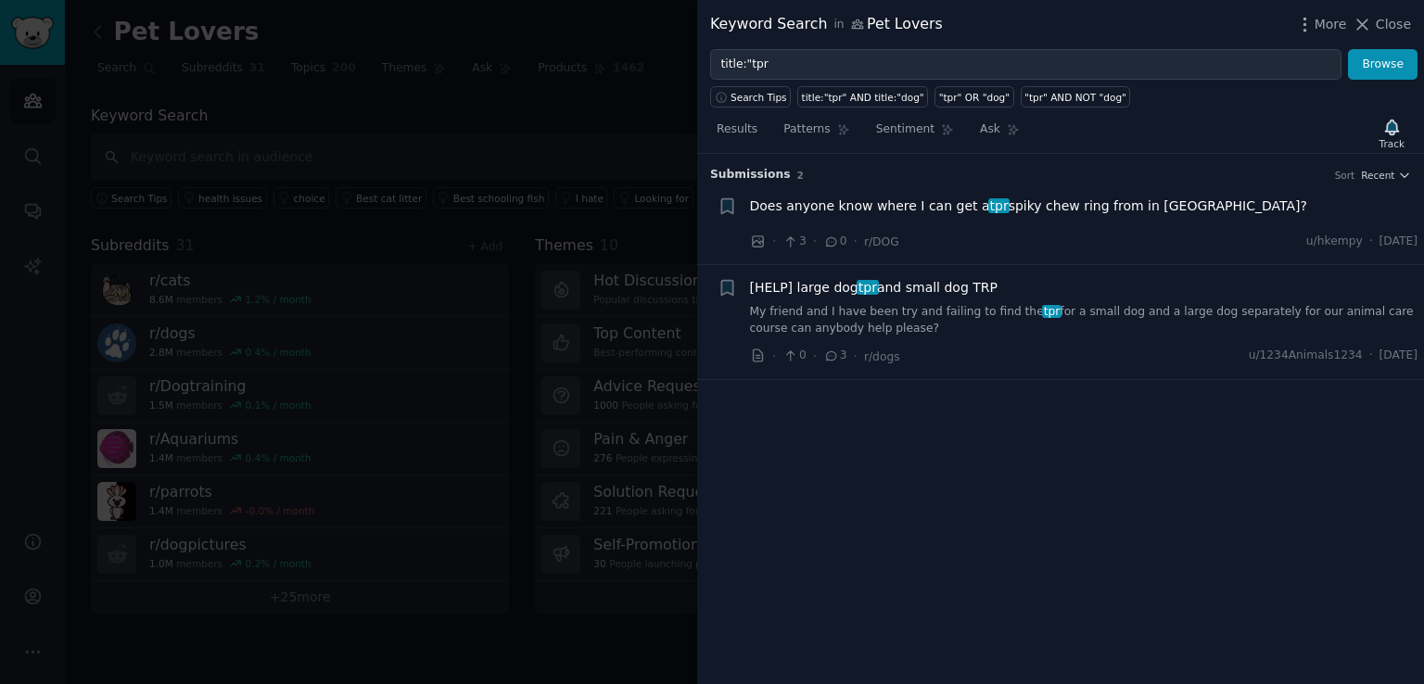
click at [643, 89] on div at bounding box center [712, 342] width 1424 height 684
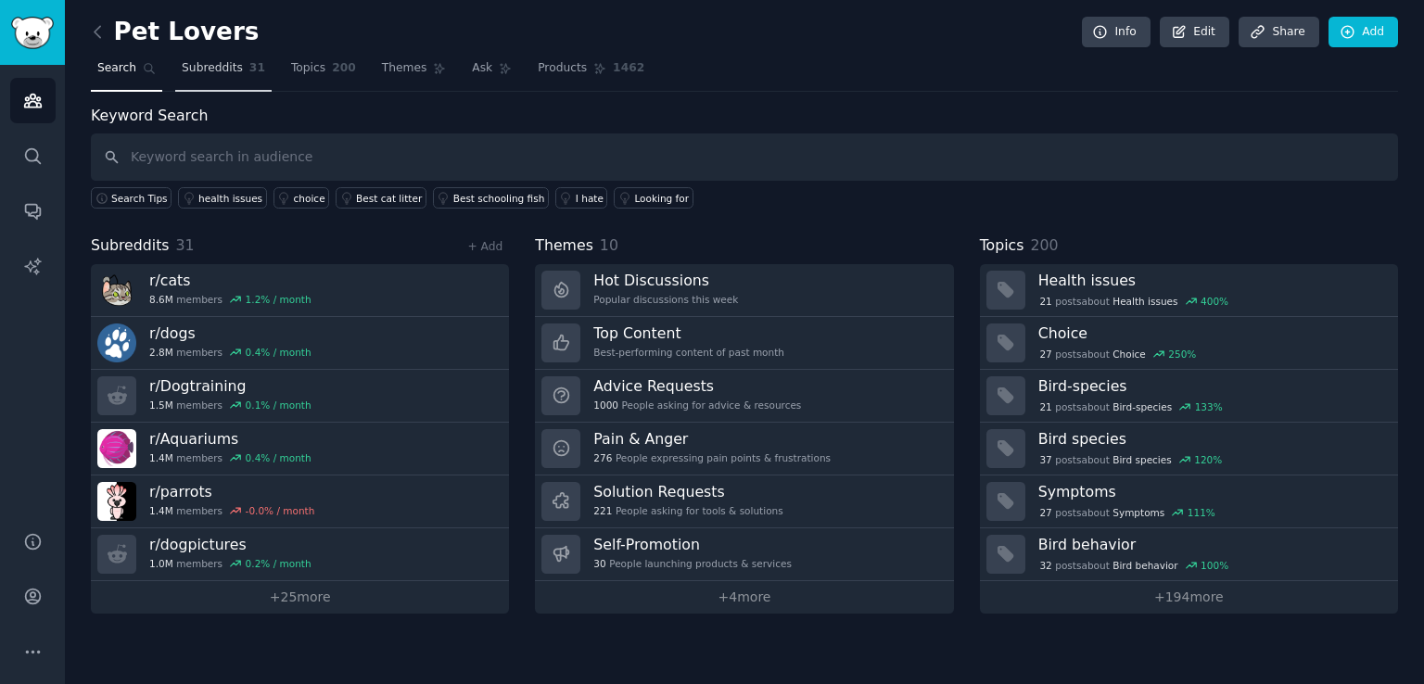
click at [255, 71] on span "31" at bounding box center [257, 68] width 16 height 17
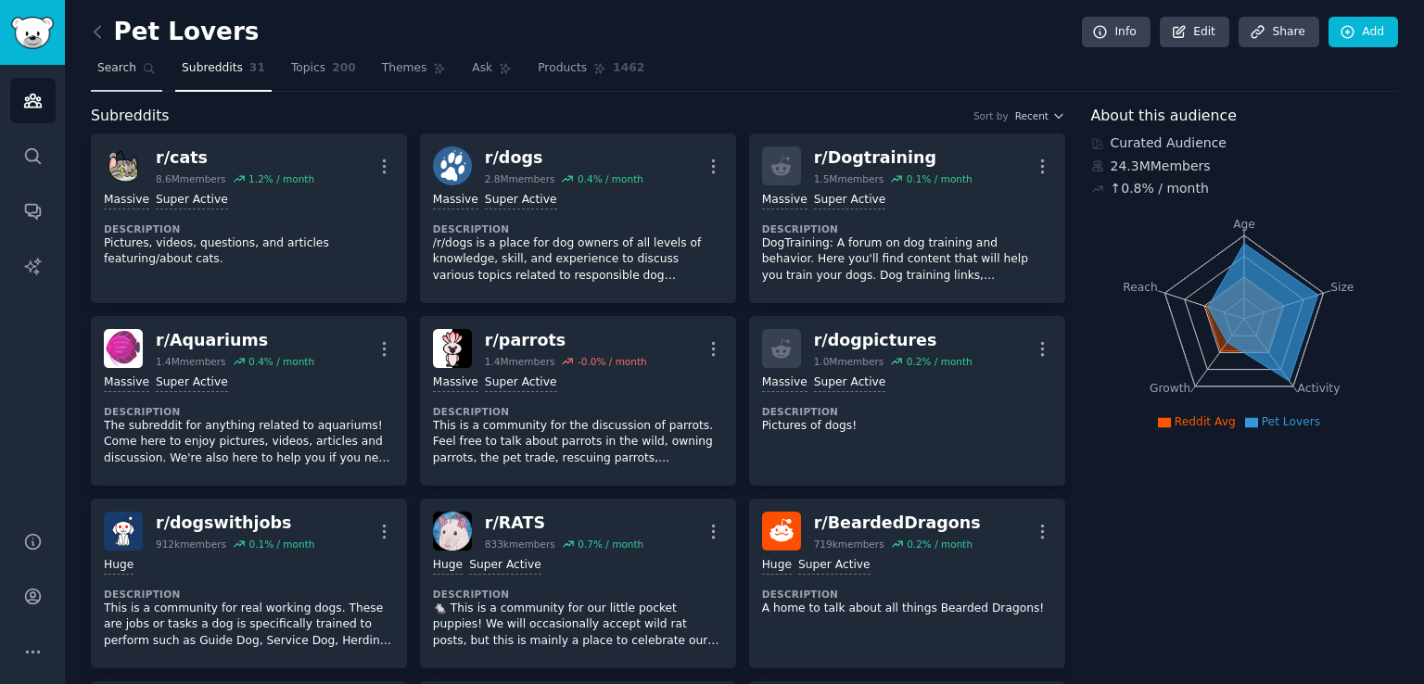
click at [122, 64] on span "Search" at bounding box center [116, 68] width 39 height 17
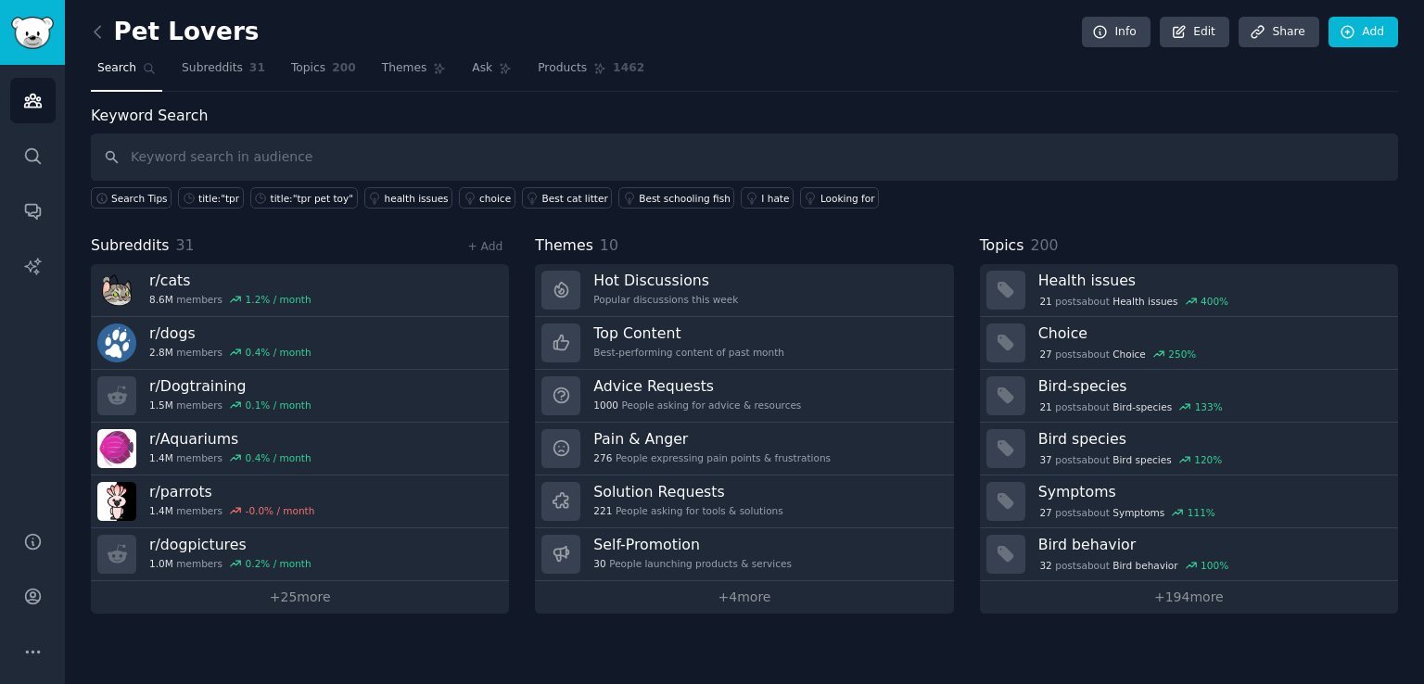
click at [482, 157] on input "text" at bounding box center [744, 156] width 1307 height 47
click at [542, 70] on span "Products" at bounding box center [562, 68] width 49 height 17
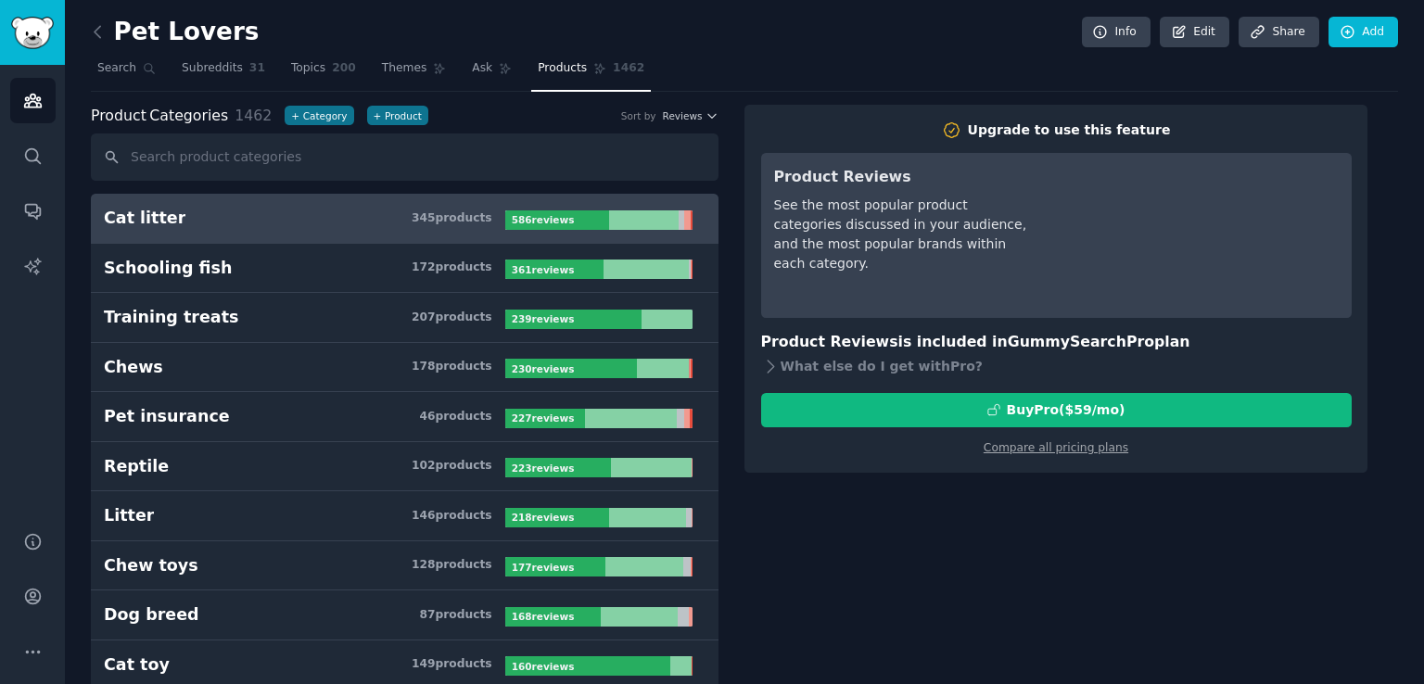
click at [436, 172] on input "text" at bounding box center [404, 156] width 627 height 47
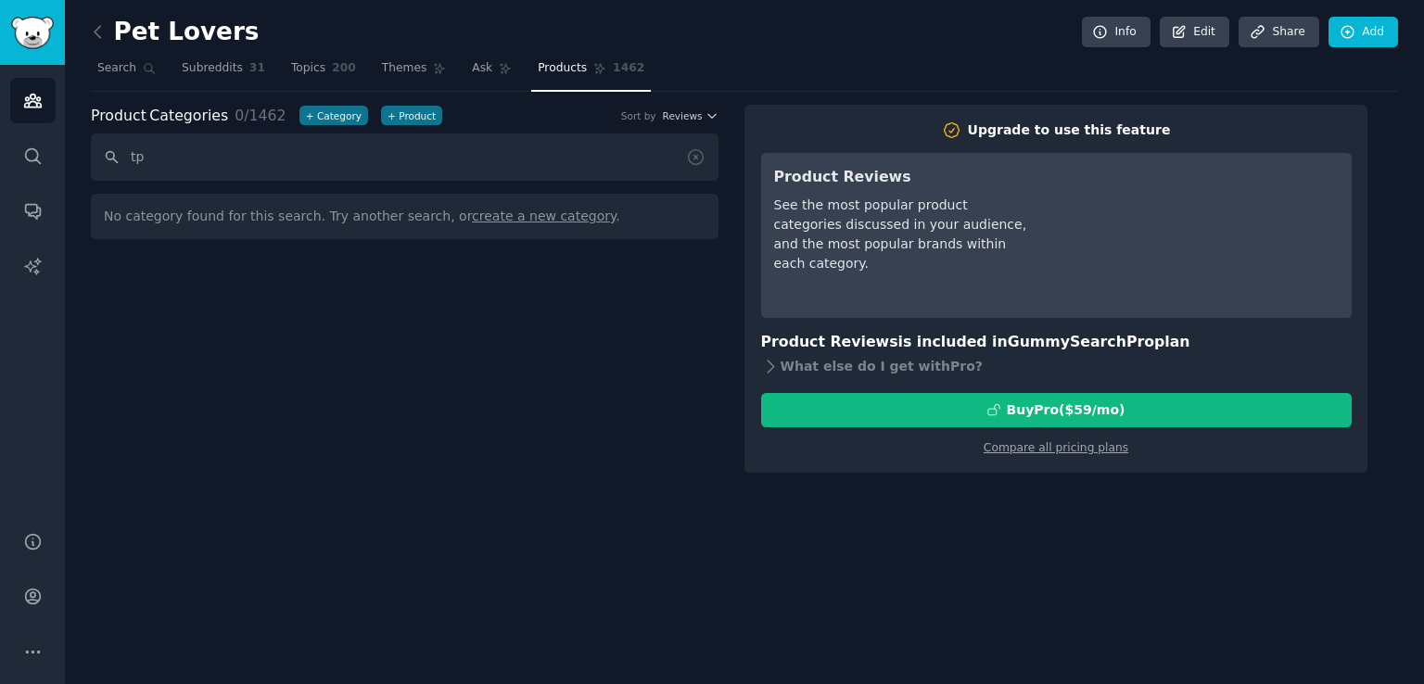
type input "t"
type input "l"
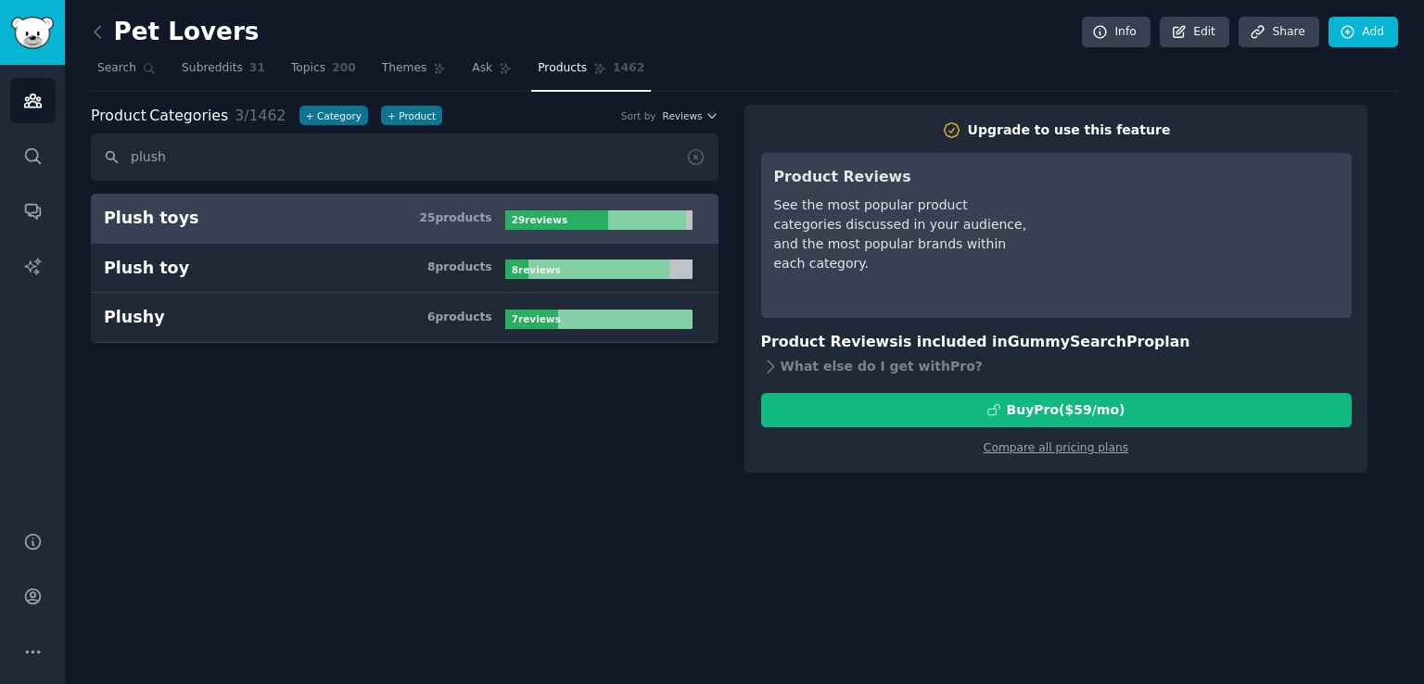
type input "plush"
click at [409, 203] on link "Plush toys 25 product s 29 review s" at bounding box center [404, 219] width 627 height 50
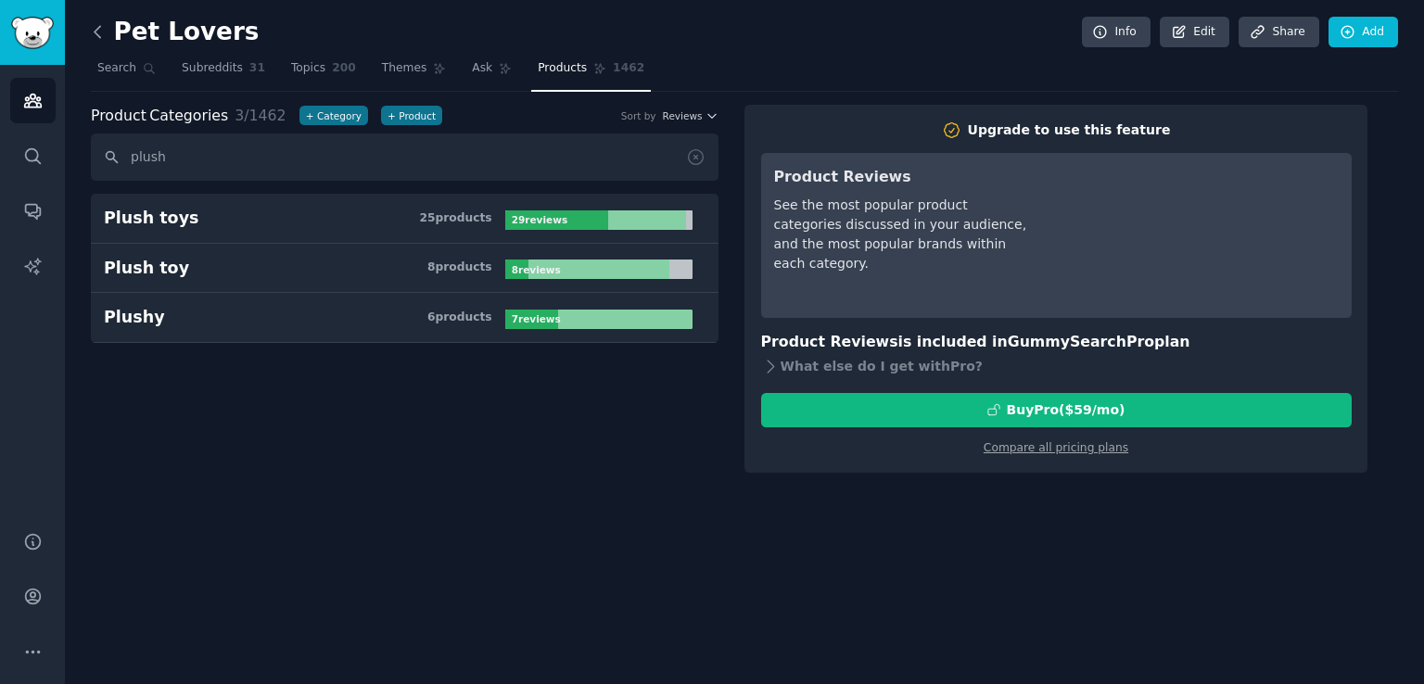
click at [92, 30] on icon at bounding box center [97, 31] width 19 height 19
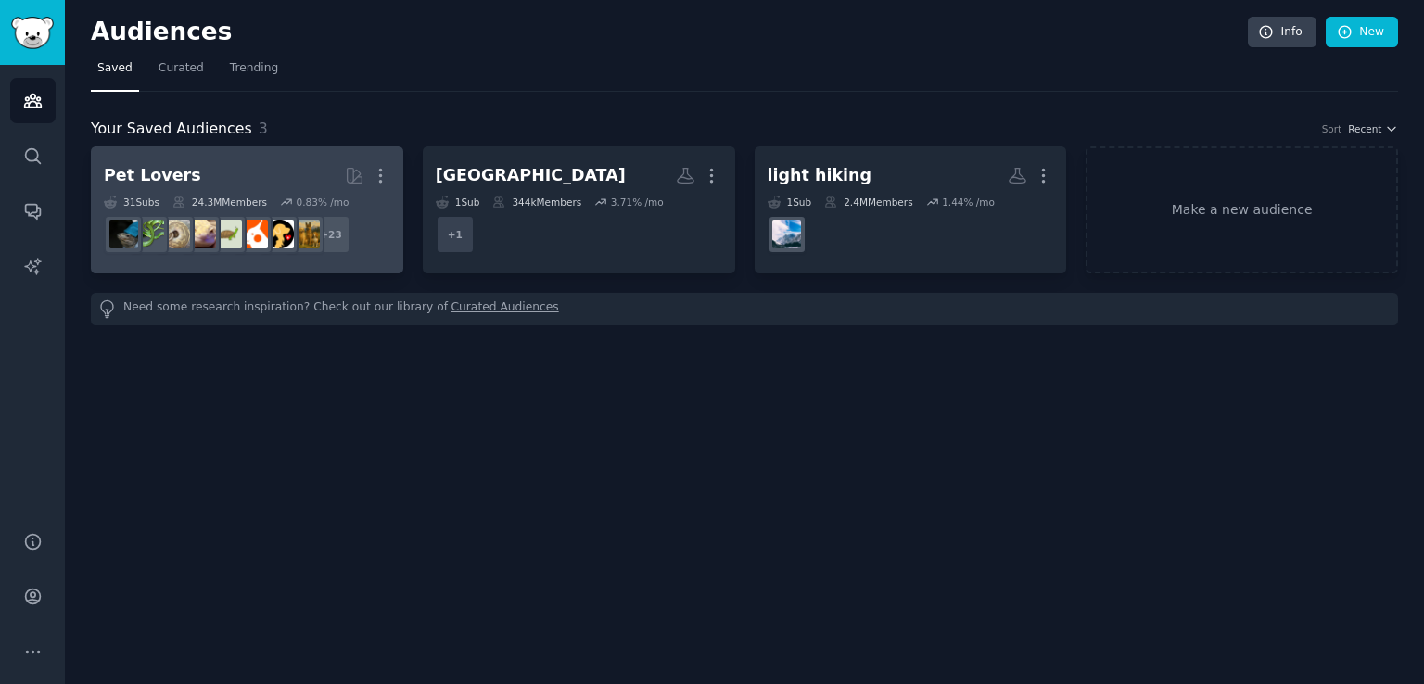
click at [303, 182] on h2 "Pet Lovers More" at bounding box center [247, 175] width 286 height 32
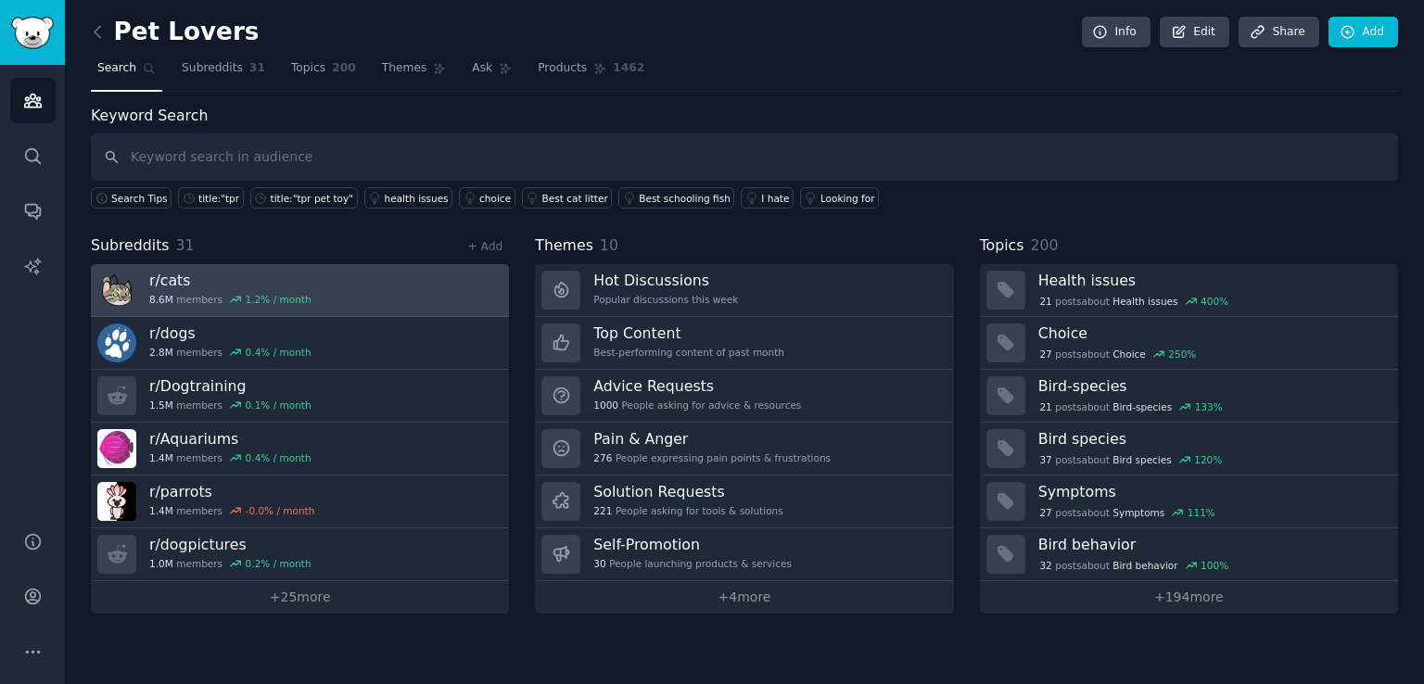
click at [348, 290] on link "r/ cats 8.6M members 1.2 % / month" at bounding box center [300, 290] width 418 height 53
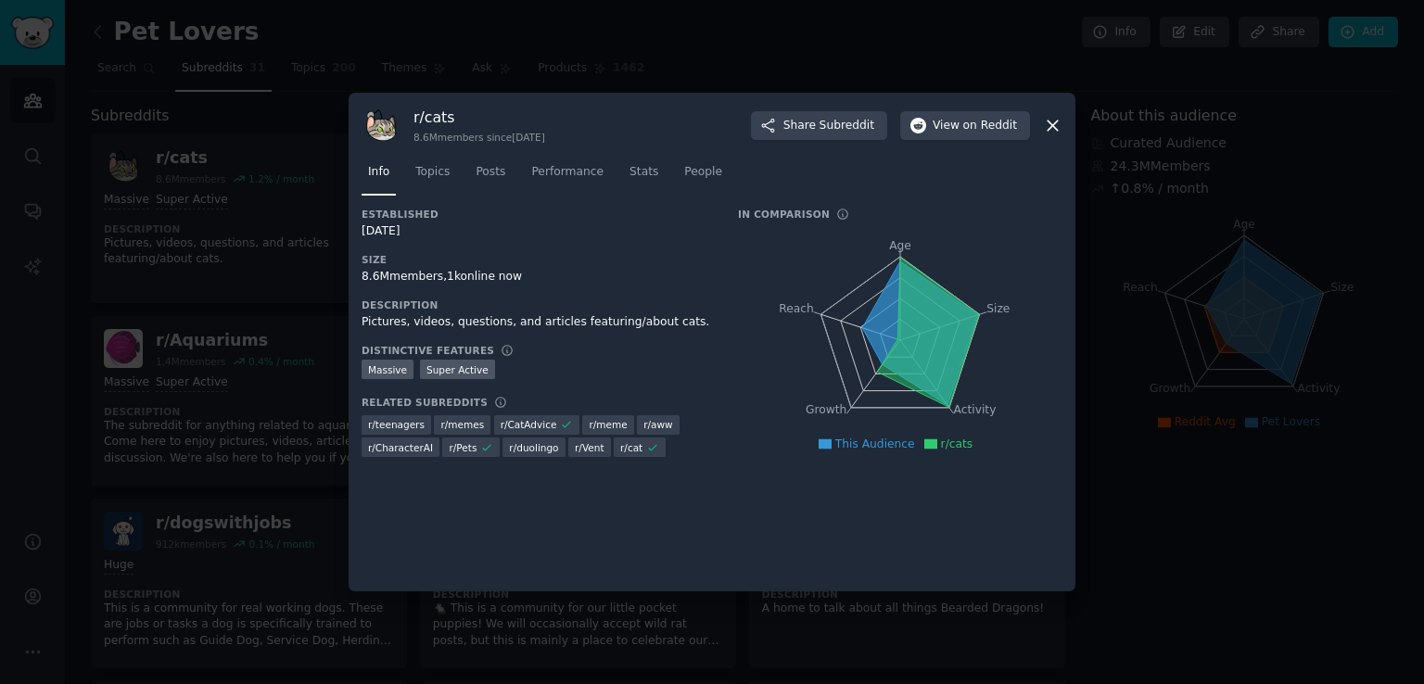
drag, startPoint x: 1040, startPoint y: 121, endPoint x: 1033, endPoint y: 77, distance: 45.0
click at [1040, 121] on div "r/ cats 8.6M members since [DATE] Share Subreddit View on Reddit" at bounding box center [711, 125] width 701 height 39
